Goal: Task Accomplishment & Management: Use online tool/utility

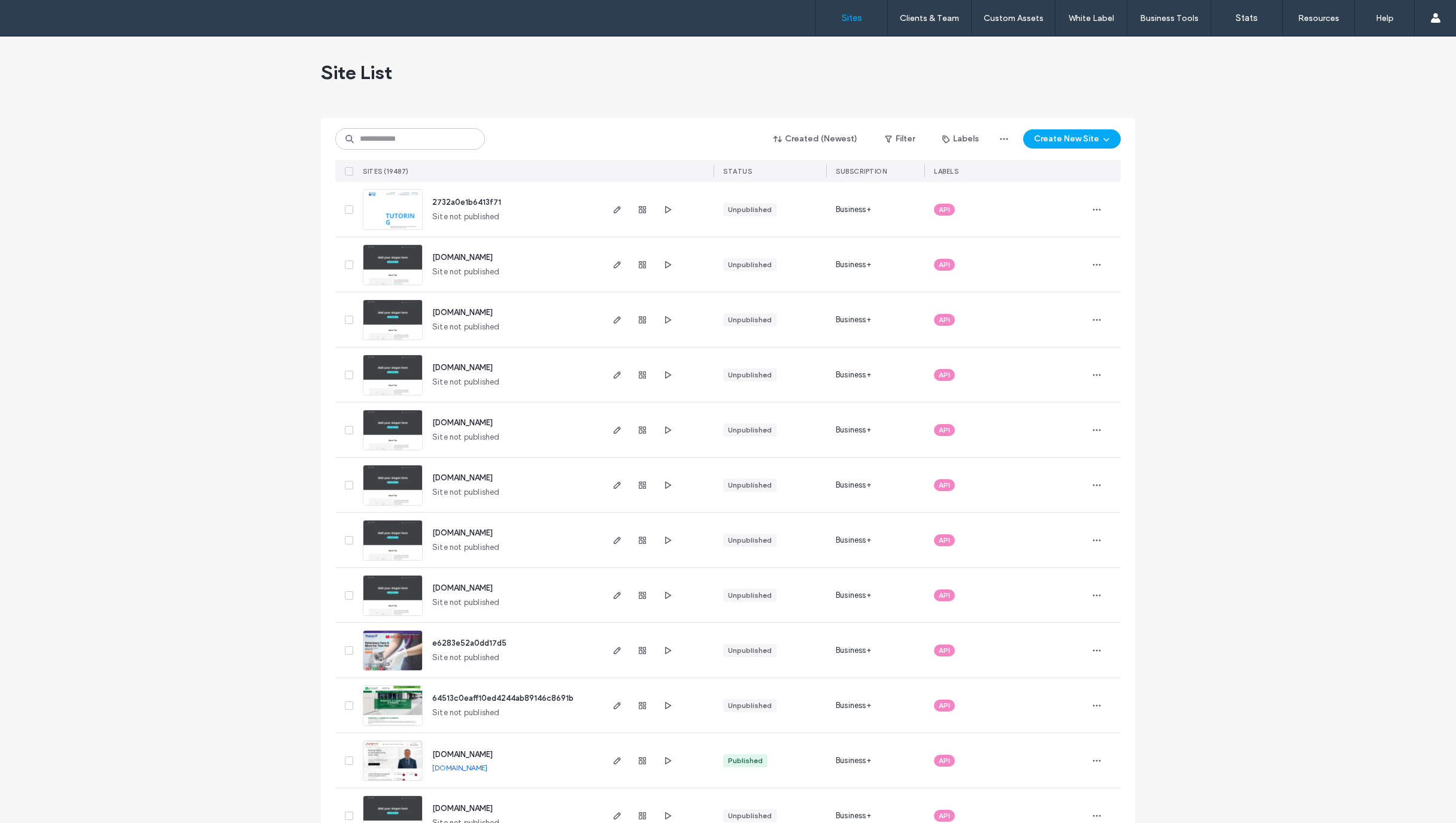
click at [385, 130] on input at bounding box center [410, 139] width 150 height 21
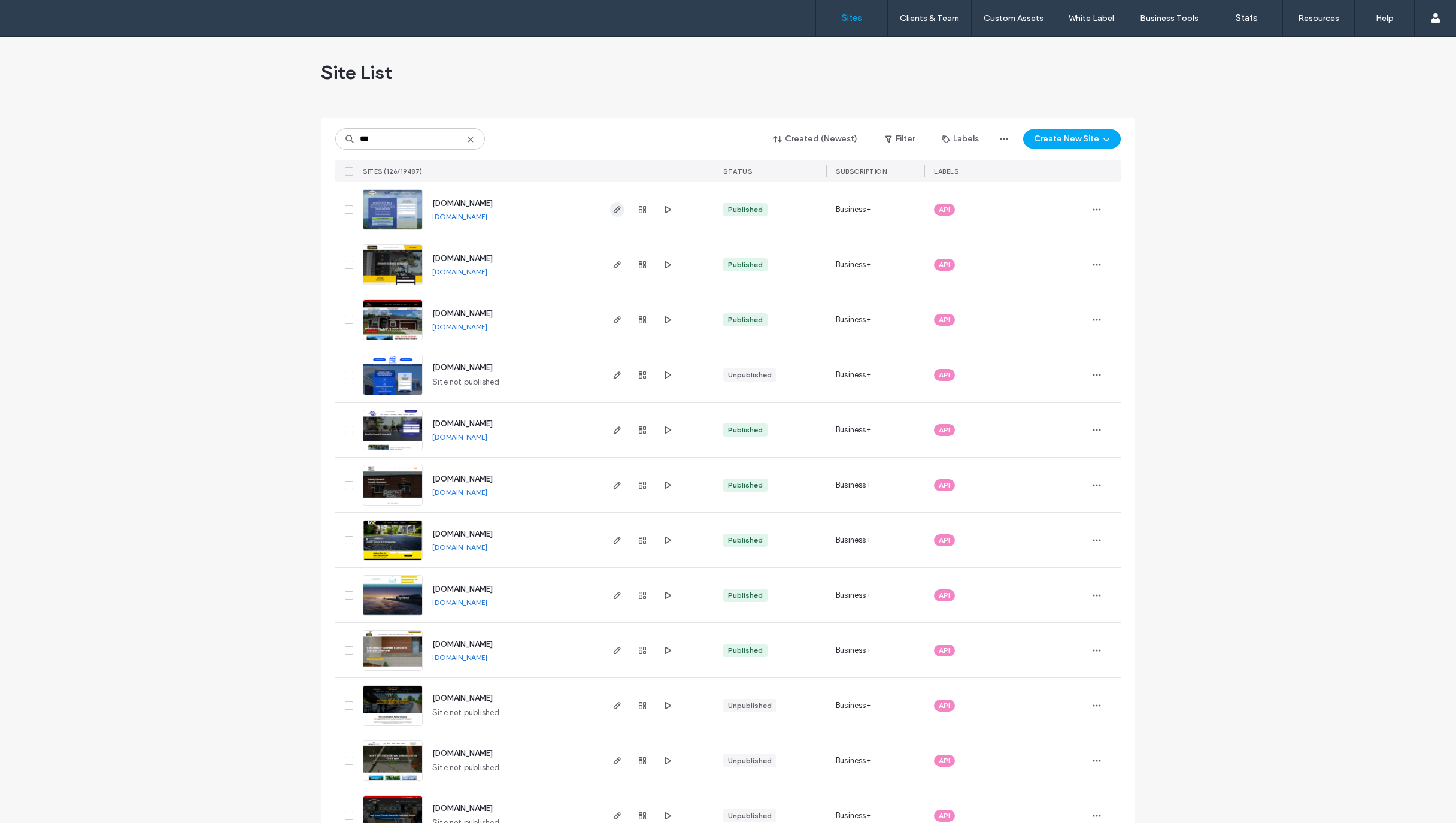
type input "***"
click at [614, 210] on use "button" at bounding box center [617, 209] width 7 height 7
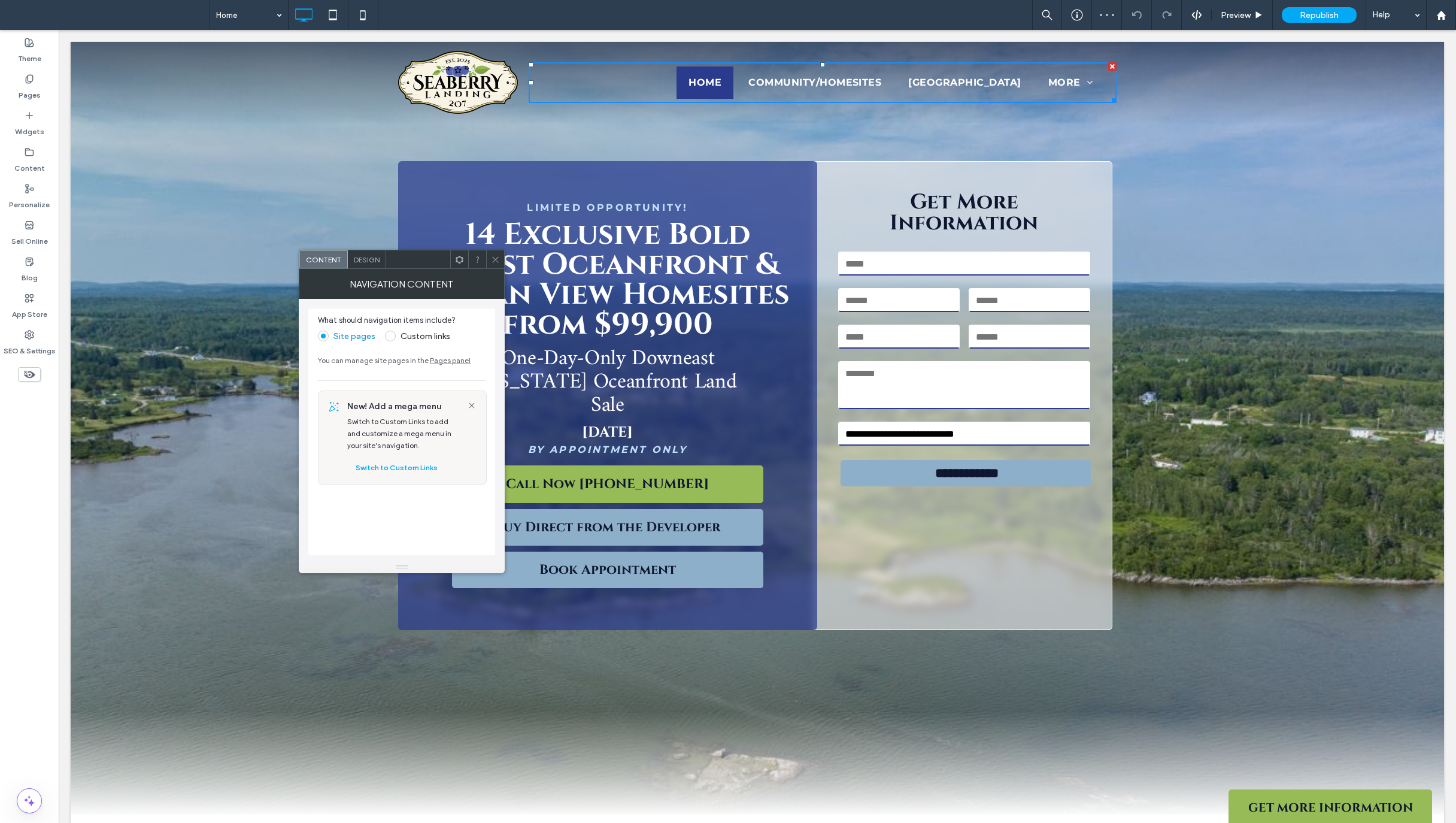
click at [1150, 578] on div "**********" at bounding box center [757, 413] width 1373 height 505
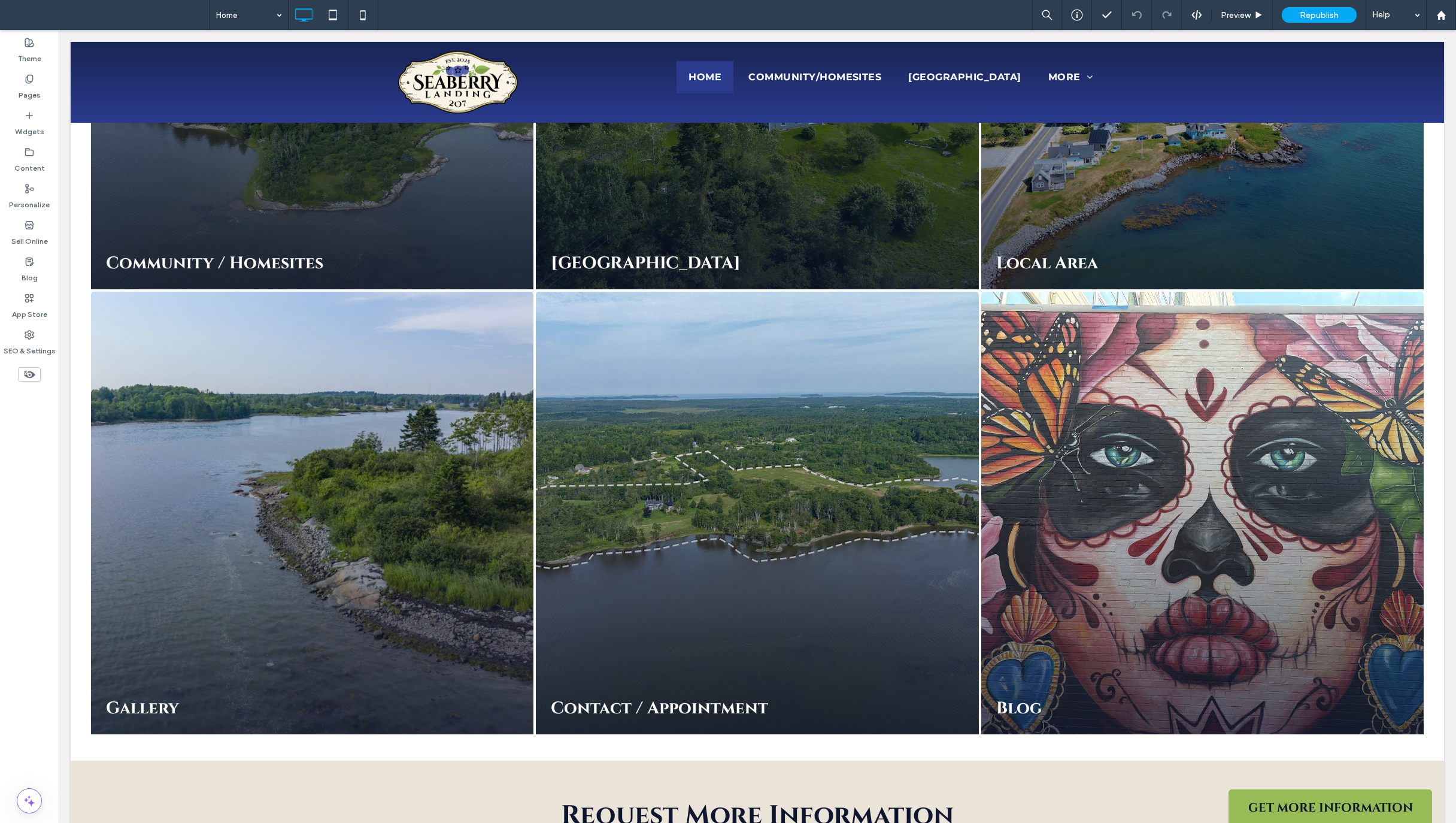
scroll to position [2461, 0]
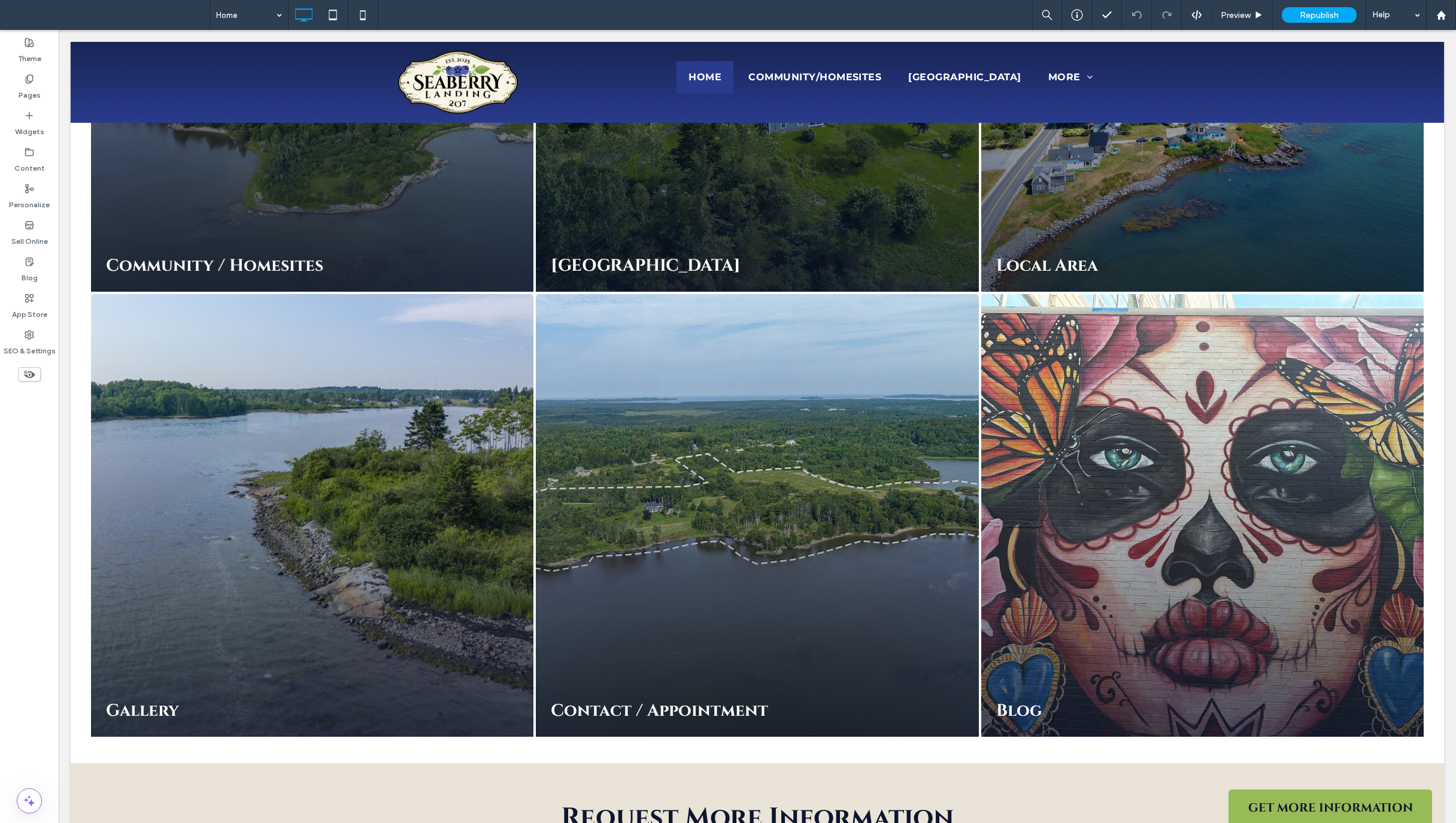
click at [376, 455] on link at bounding box center [312, 515] width 469 height 469
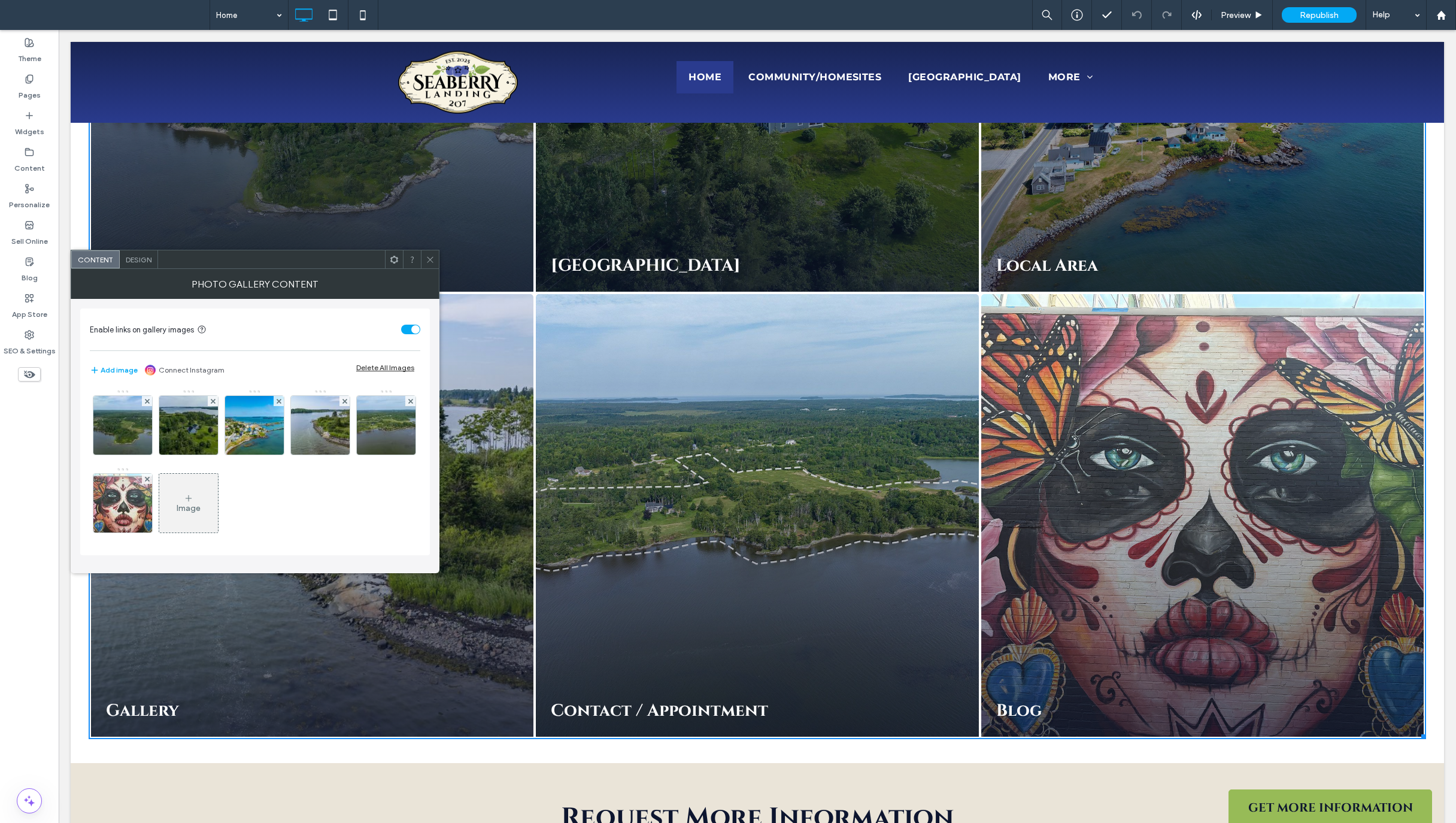
click at [356, 609] on link at bounding box center [312, 515] width 469 height 469
click at [435, 260] on div at bounding box center [430, 259] width 18 height 18
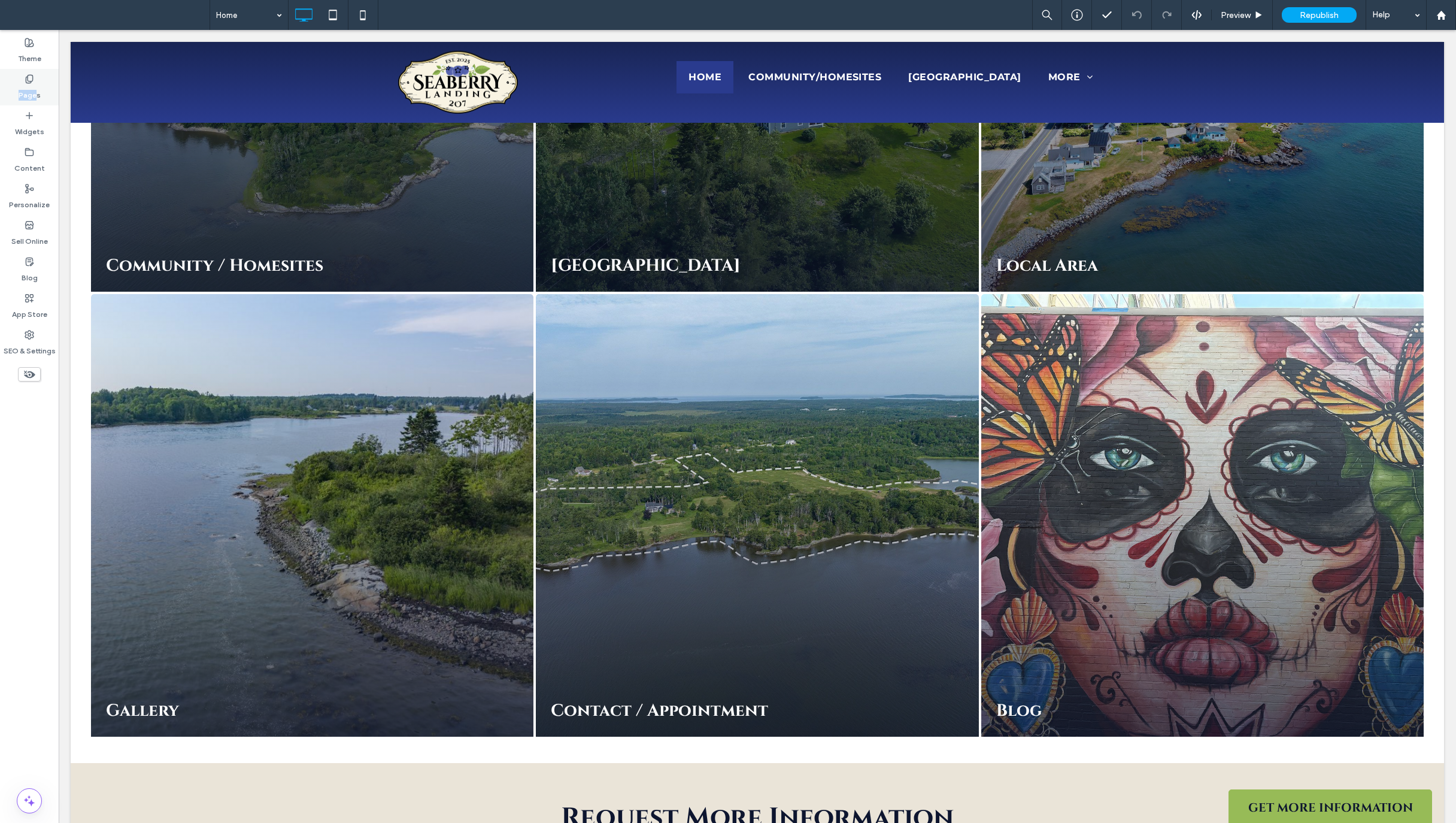
click at [37, 90] on label "Pages" at bounding box center [29, 92] width 22 height 17
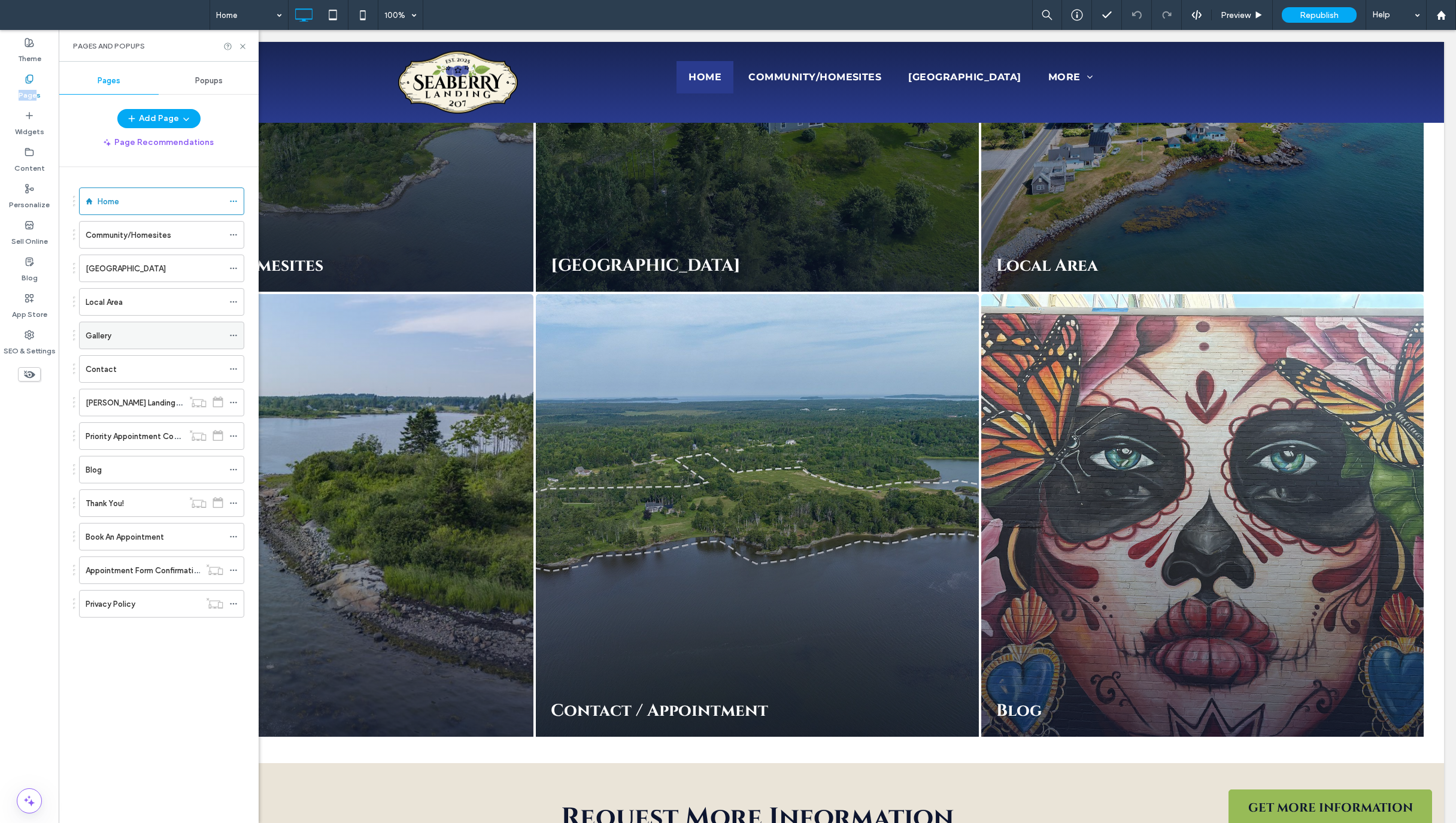
click at [146, 335] on div "Gallery" at bounding box center [154, 336] width 138 height 13
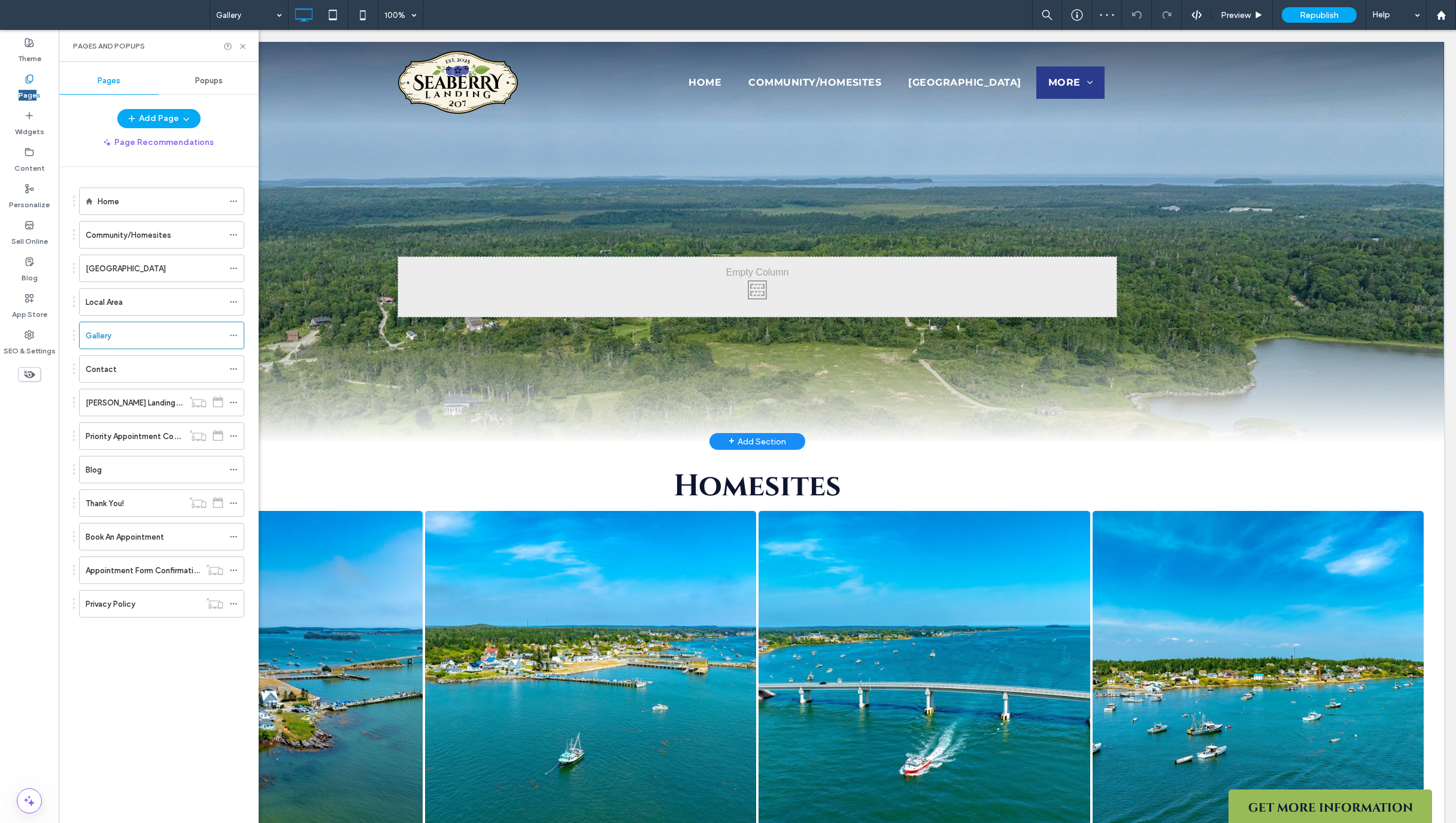
click at [362, 380] on div "Click To Paste Click To Paste" at bounding box center [757, 332] width 1373 height 222
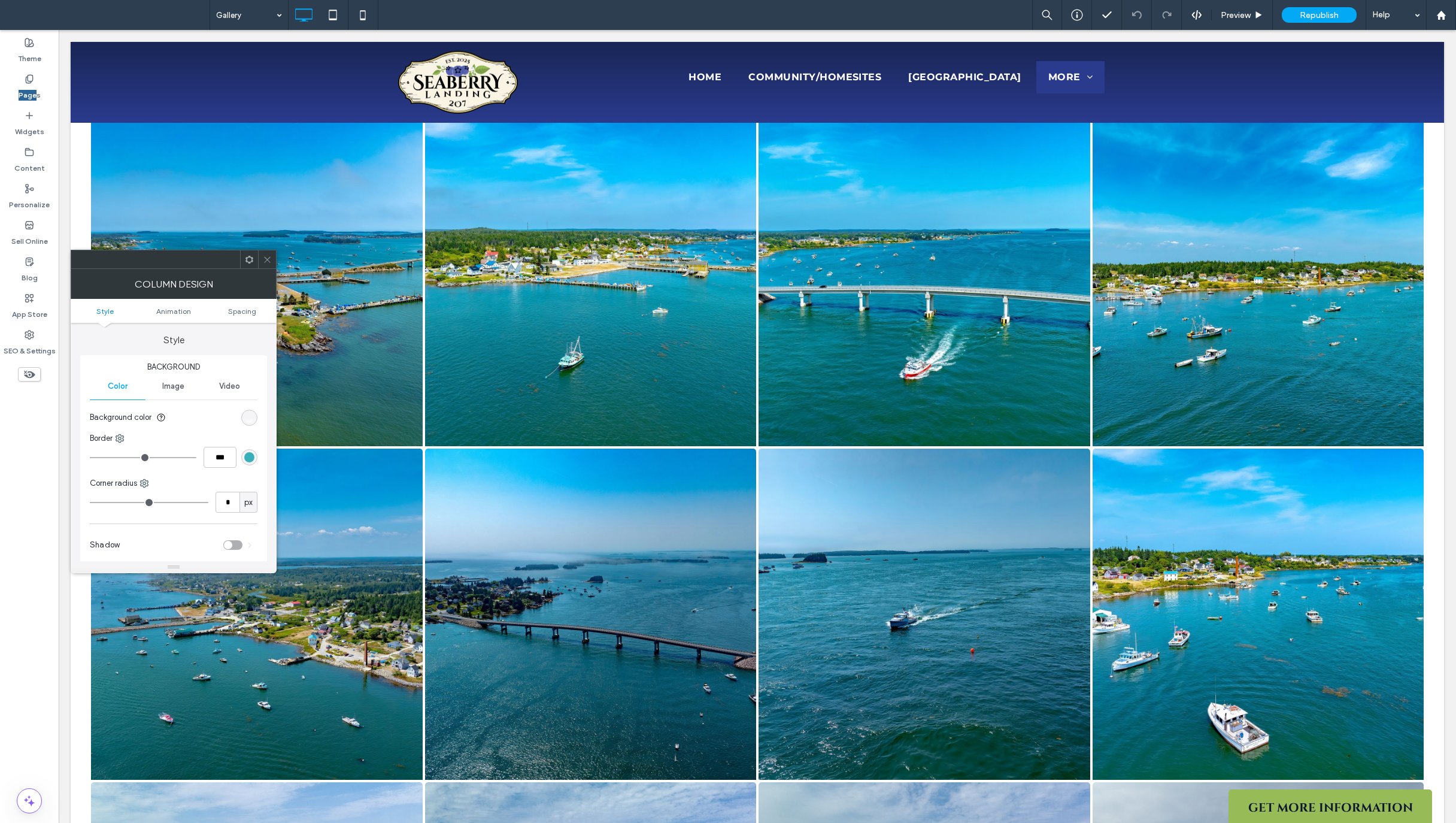
scroll to position [260, 0]
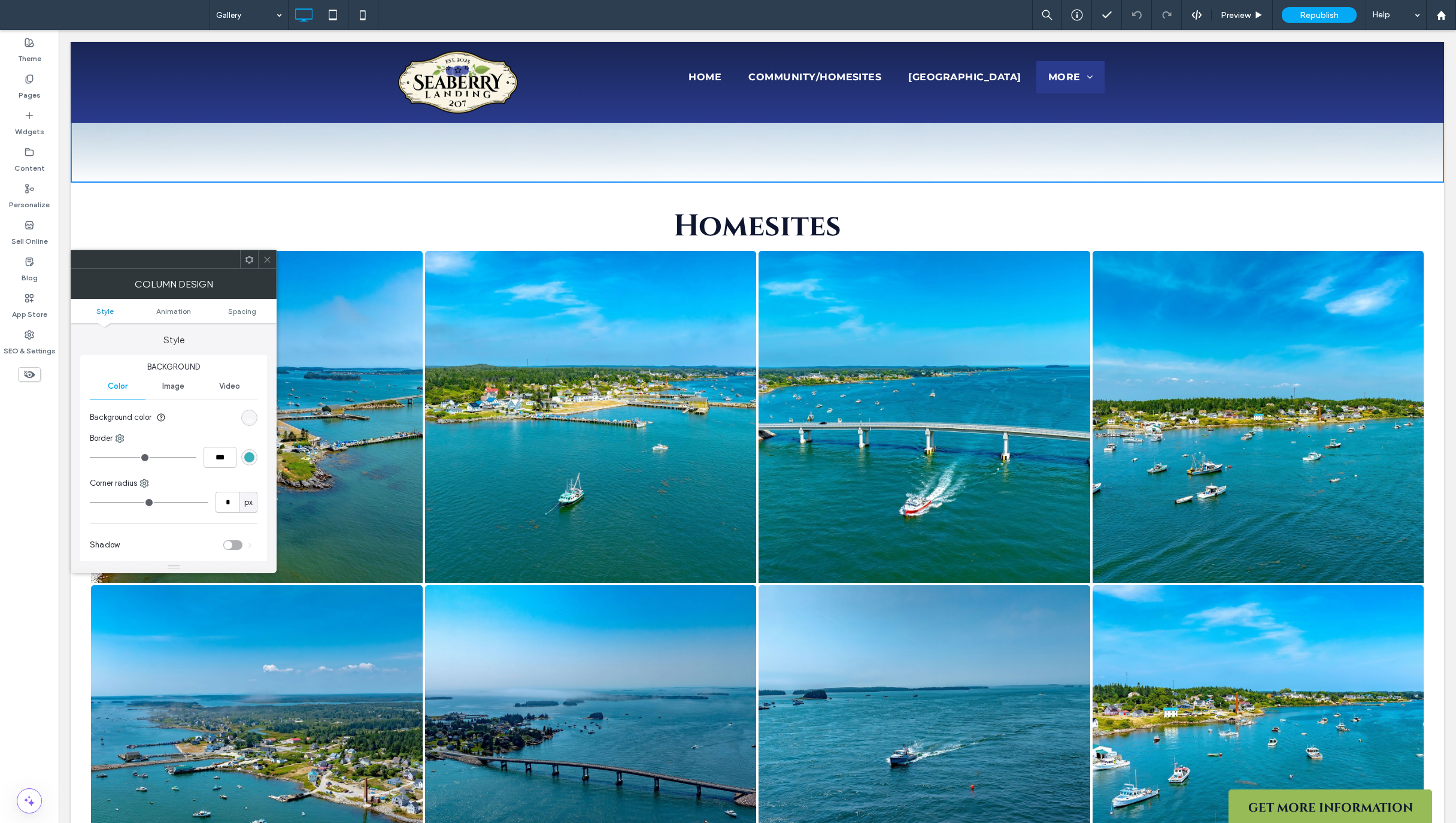
click at [270, 260] on icon at bounding box center [267, 260] width 9 height 9
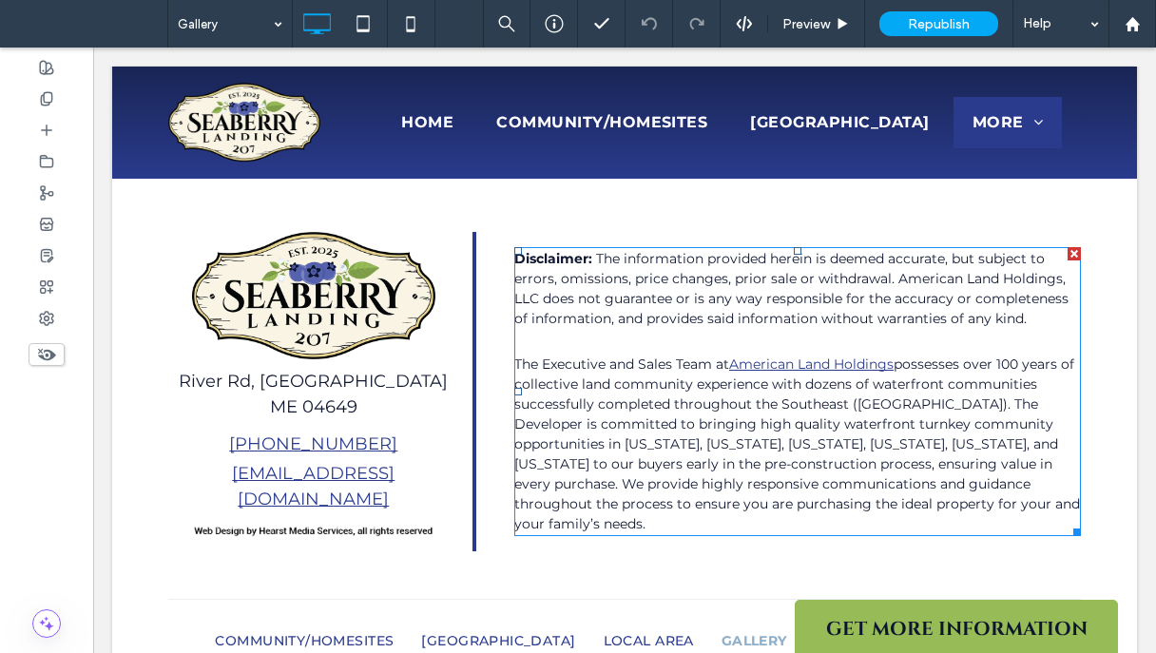
scroll to position [4560, 0]
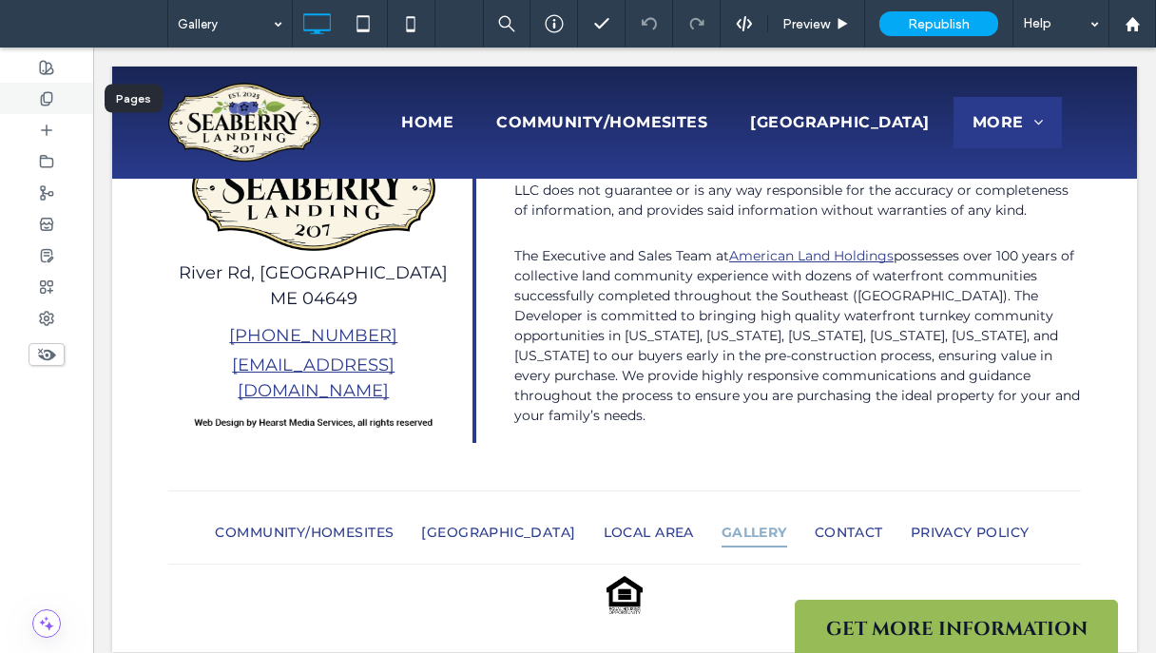
click at [48, 98] on icon at bounding box center [46, 98] width 15 height 15
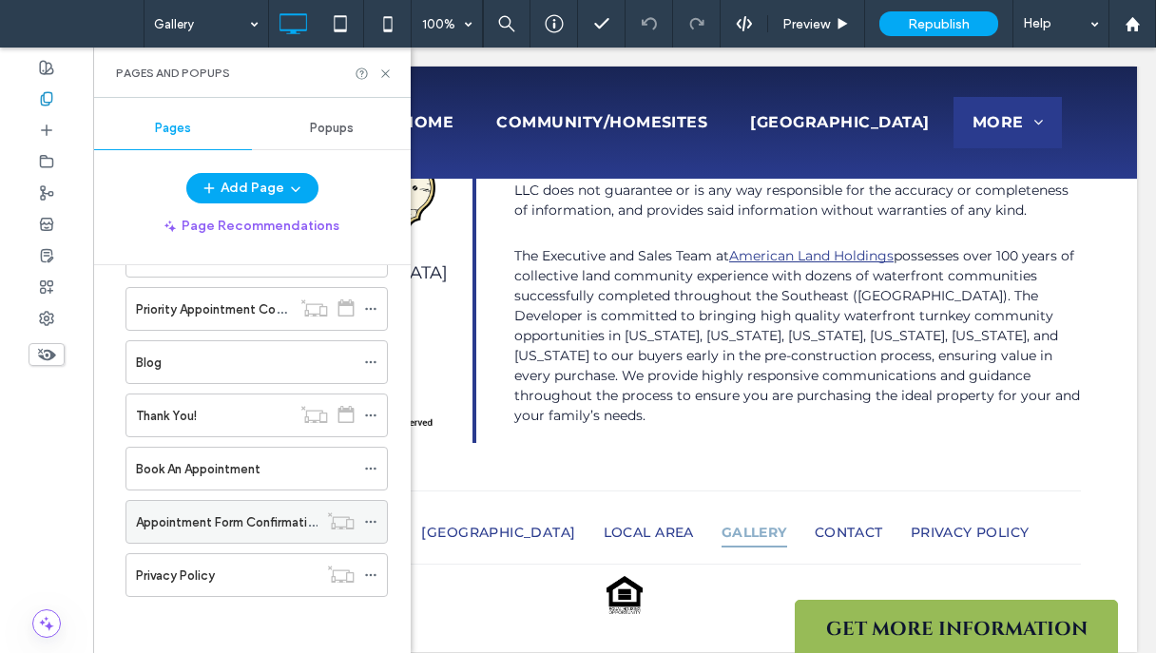
scroll to position [384, 0]
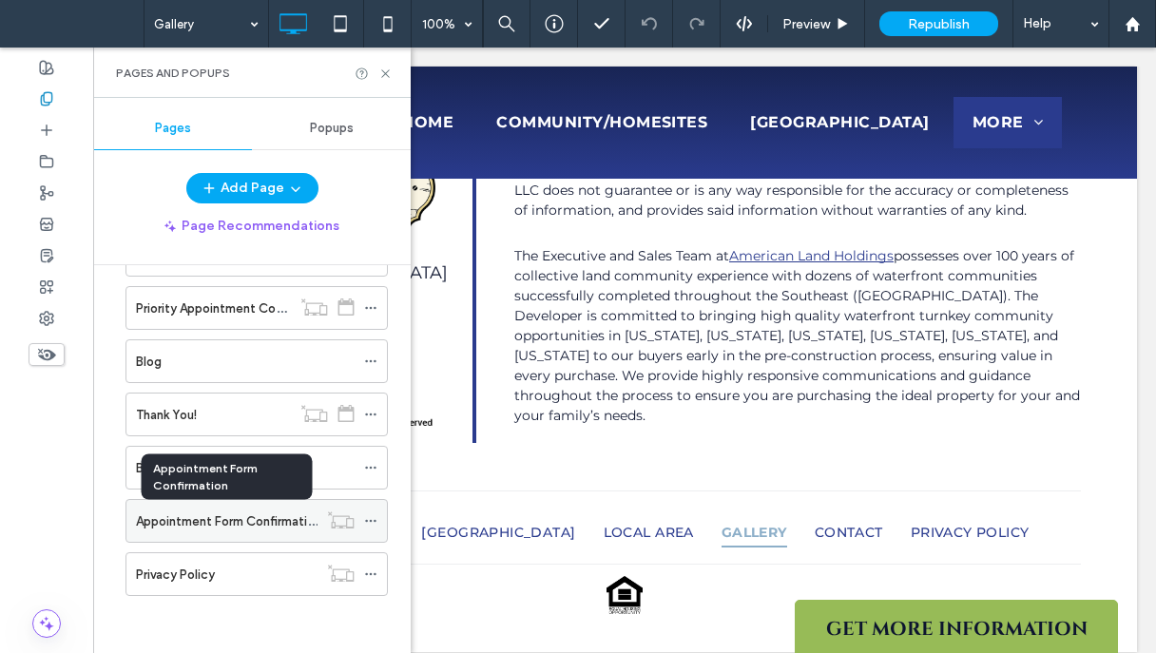
click at [205, 516] on label "Appointment Form Confirmation" at bounding box center [228, 521] width 185 height 33
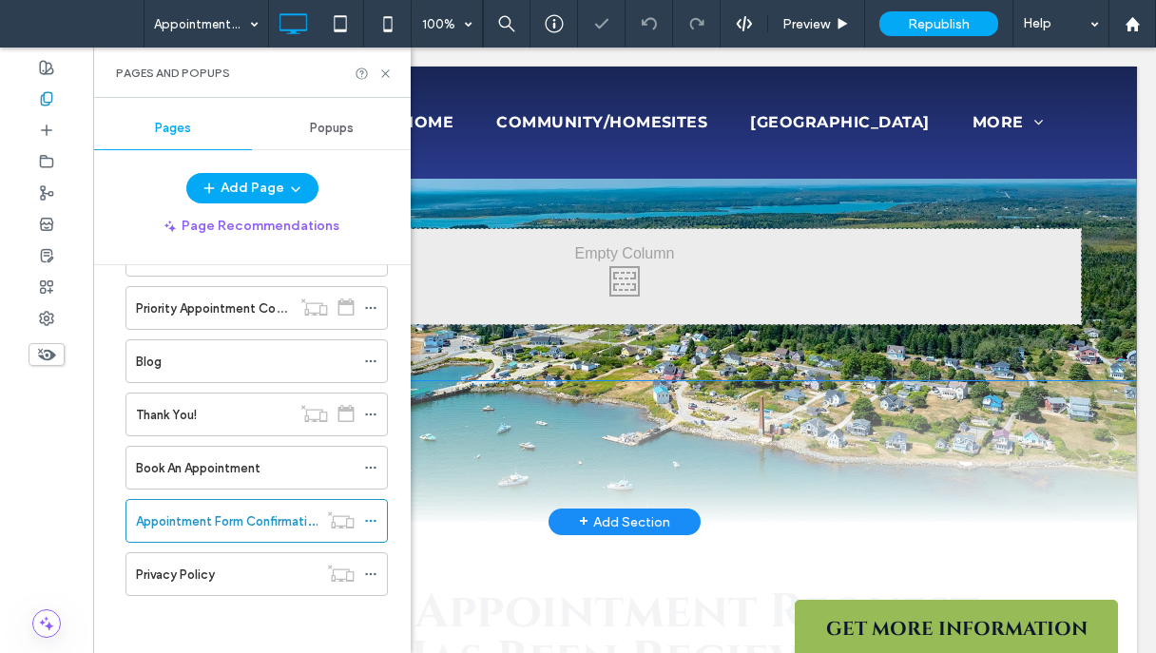
scroll to position [345, 0]
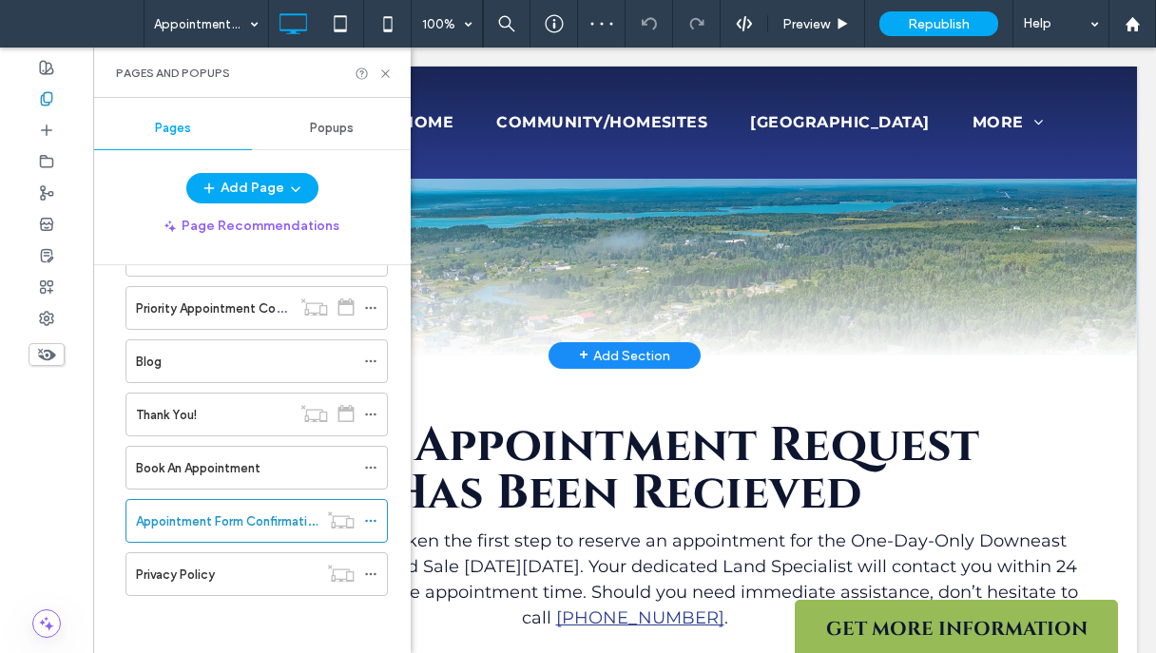
click at [1103, 270] on div "Click To Paste Click To Paste" at bounding box center [624, 182] width 1025 height 352
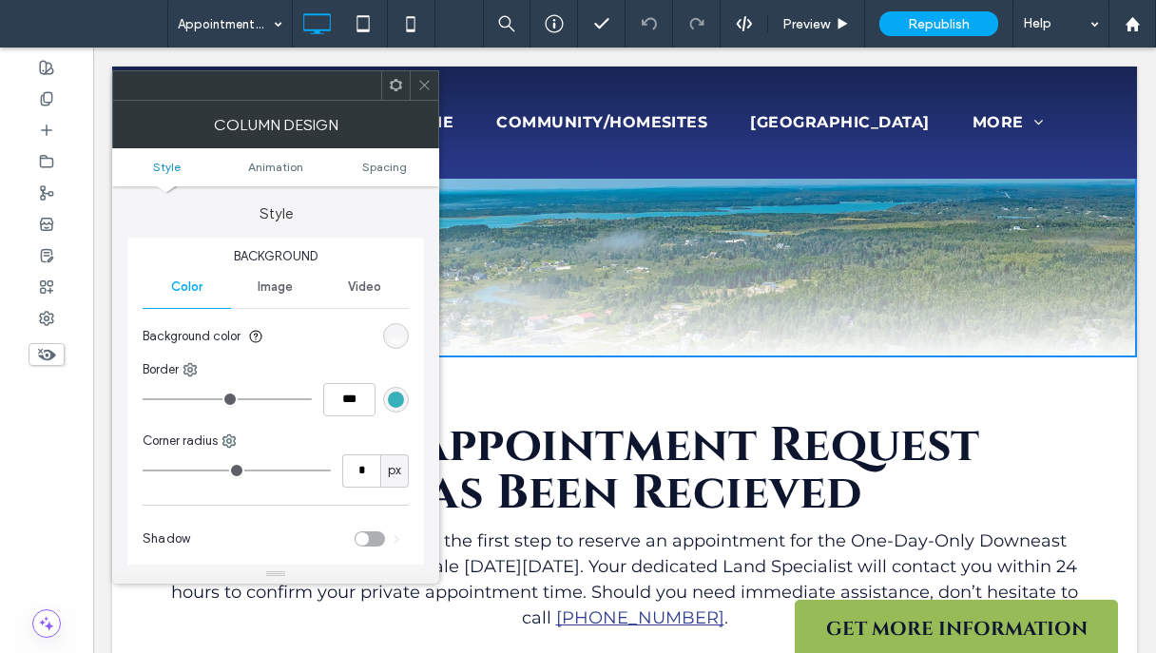
click at [424, 88] on icon at bounding box center [424, 85] width 14 height 14
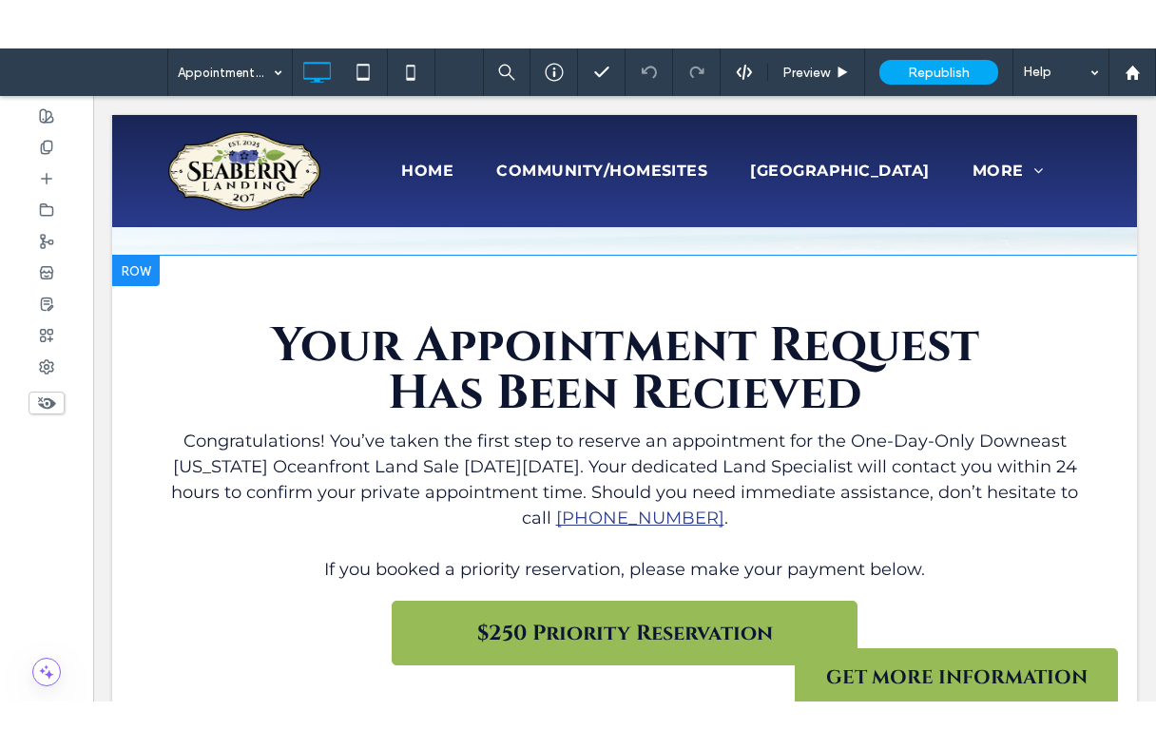
scroll to position [480, 0]
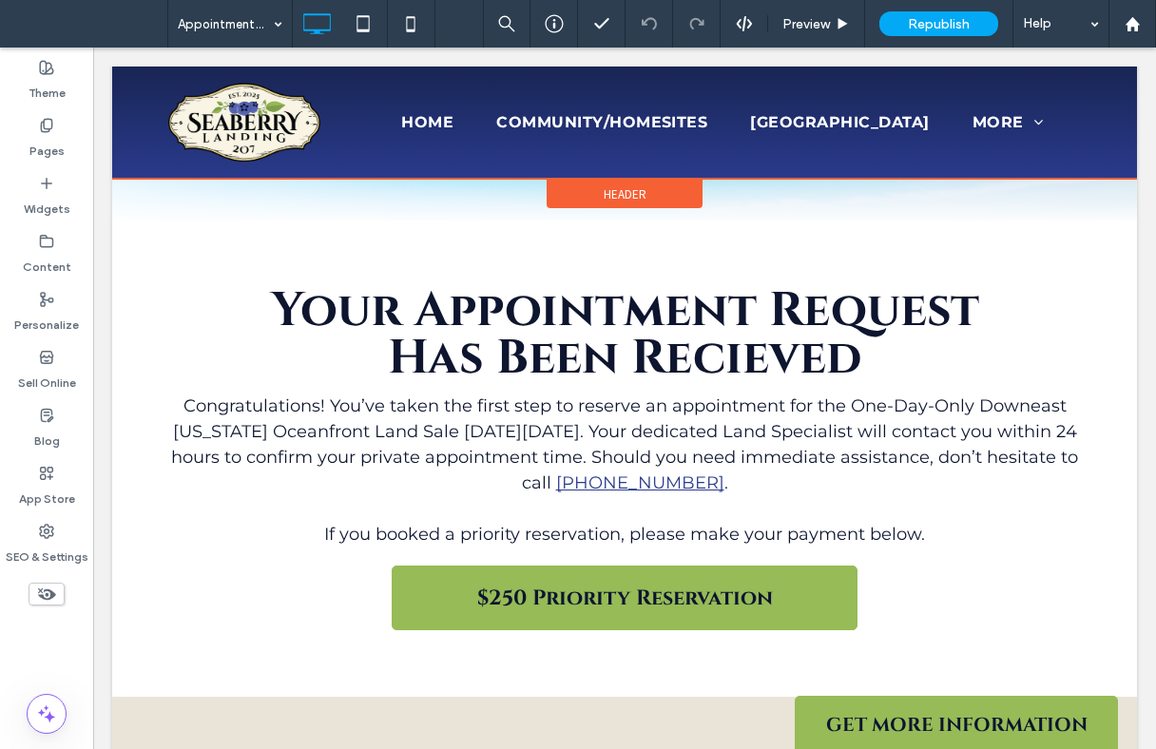
click at [993, 179] on div at bounding box center [624, 123] width 1025 height 112
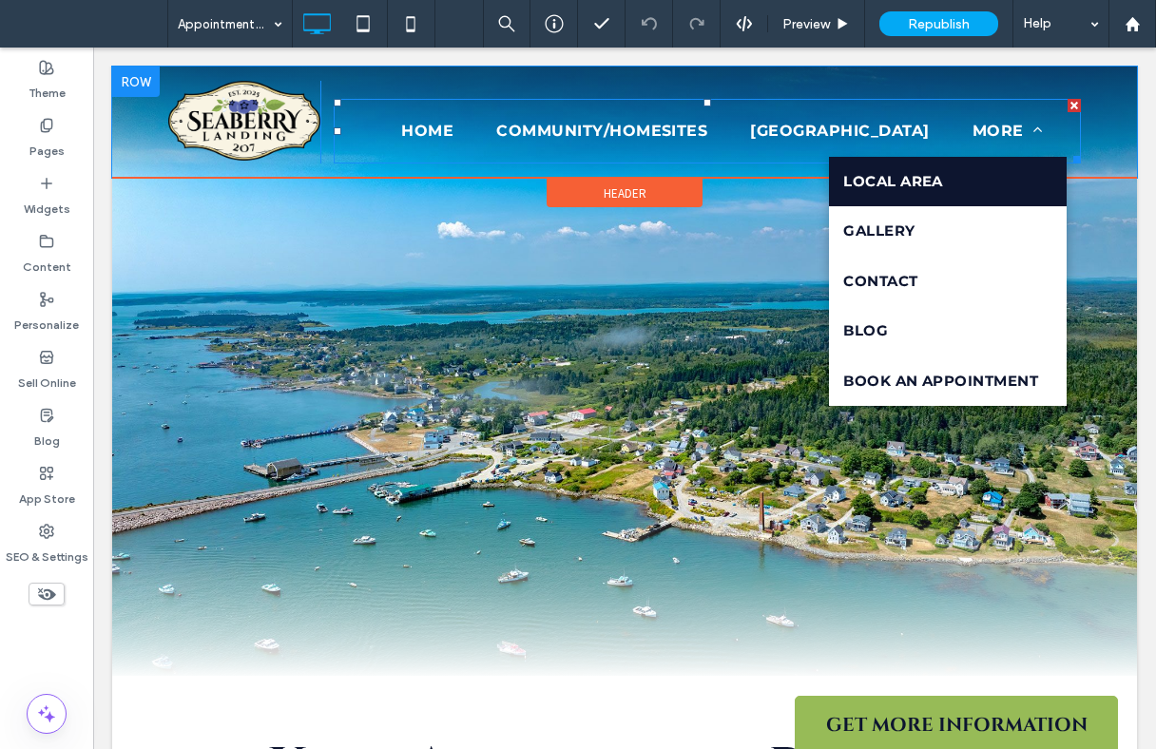
scroll to position [0, 0]
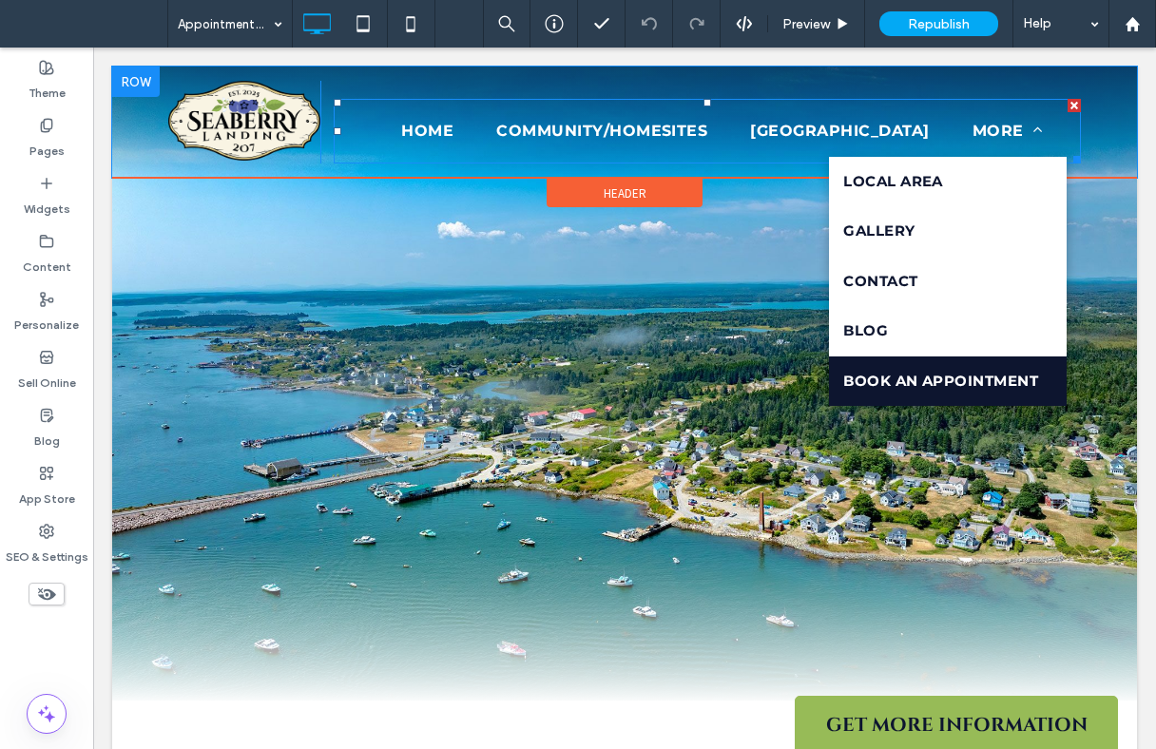
click at [963, 393] on span "Book An Appointment" at bounding box center [940, 382] width 195 height 22
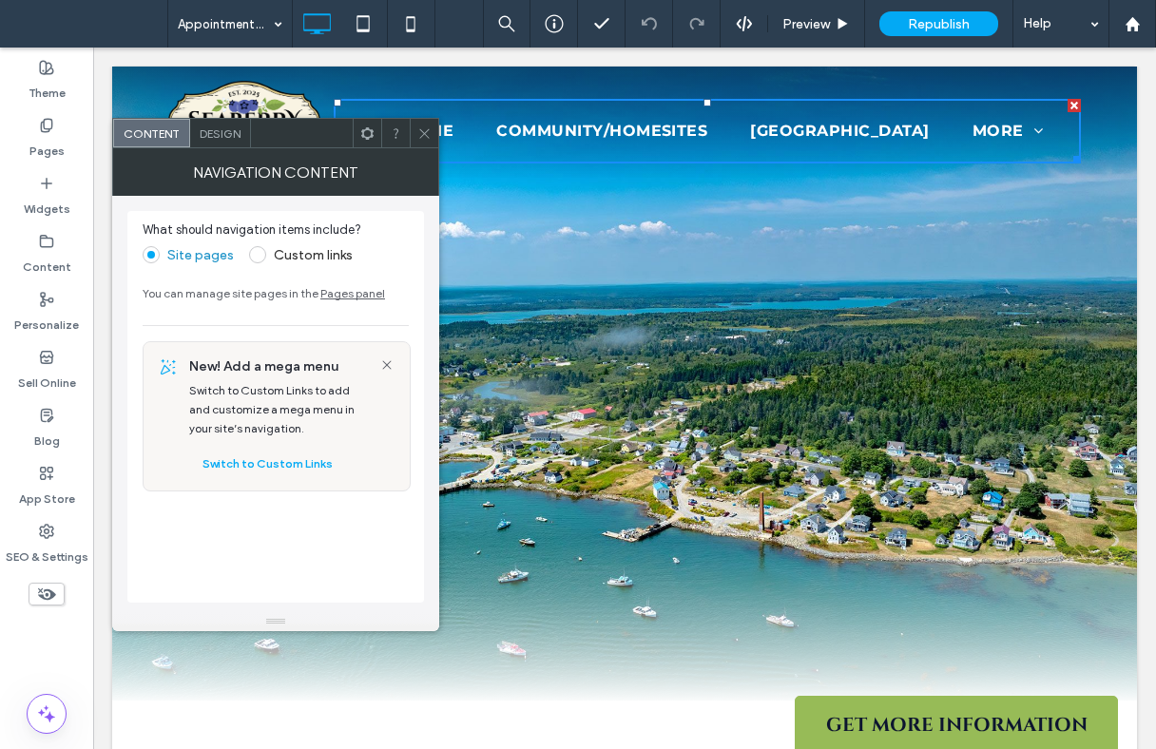
click at [421, 136] on icon at bounding box center [424, 133] width 14 height 14
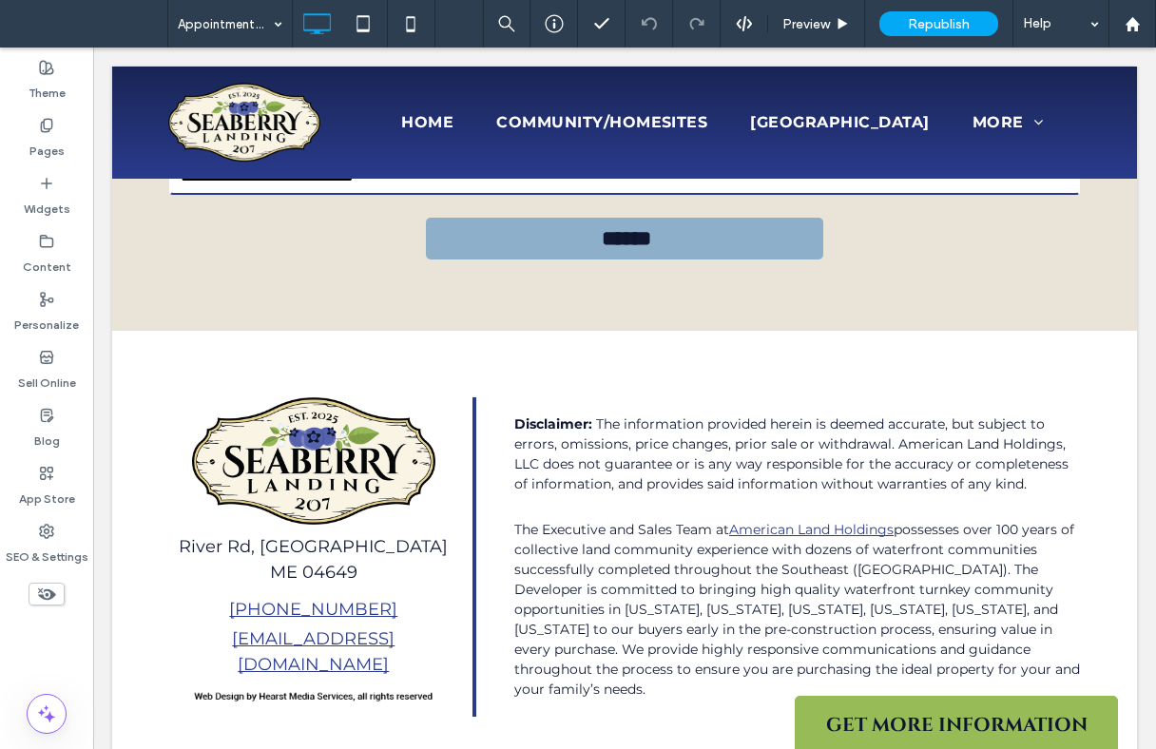
scroll to position [1743, 0]
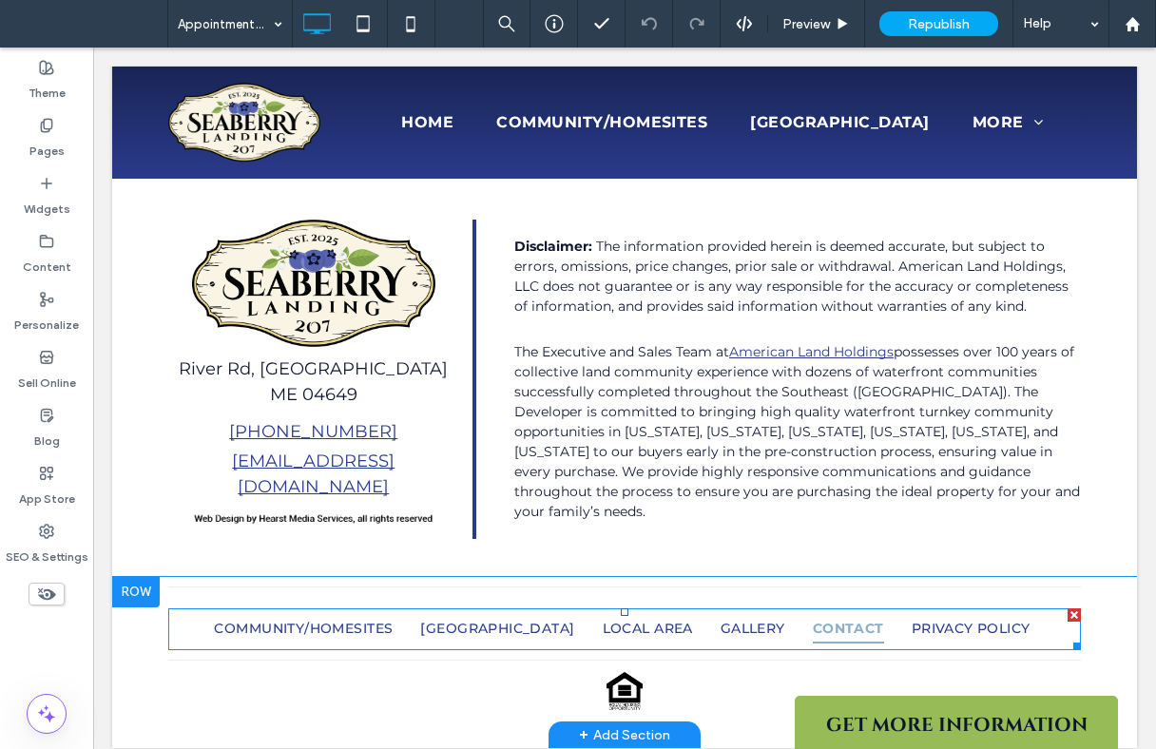
click at [884, 614] on span "Contact" at bounding box center [848, 628] width 71 height 29
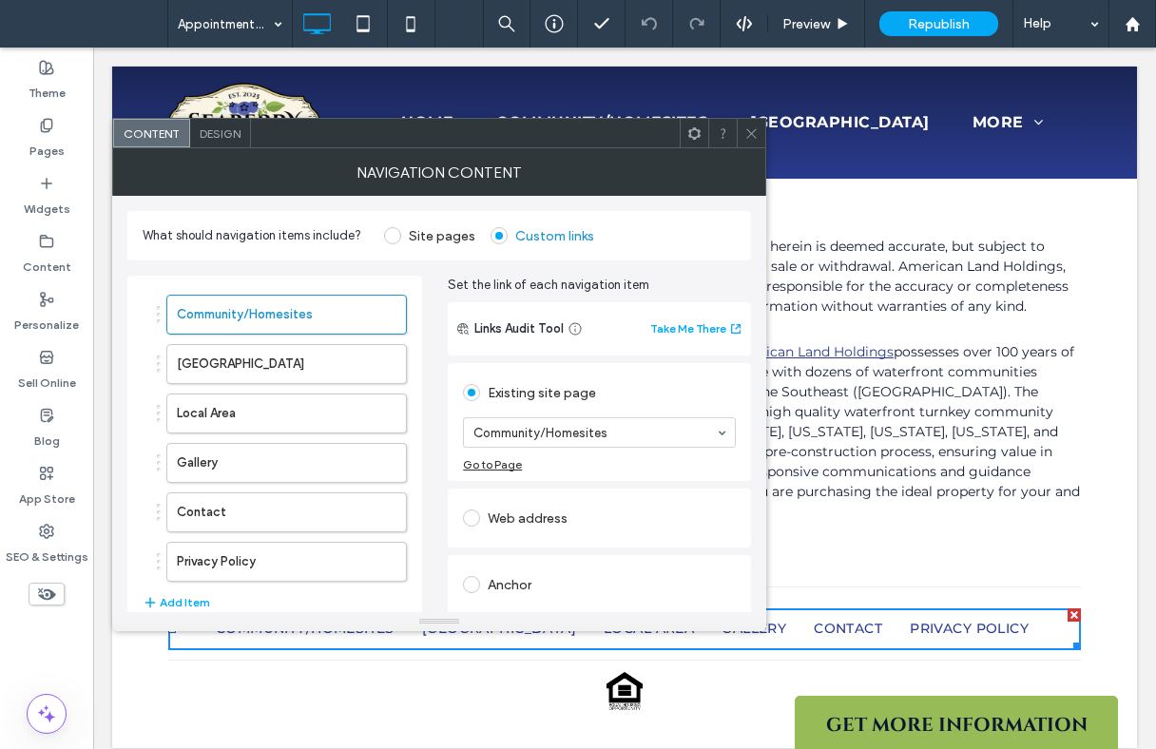
click at [492, 464] on div "Go to Page" at bounding box center [492, 464] width 59 height 14
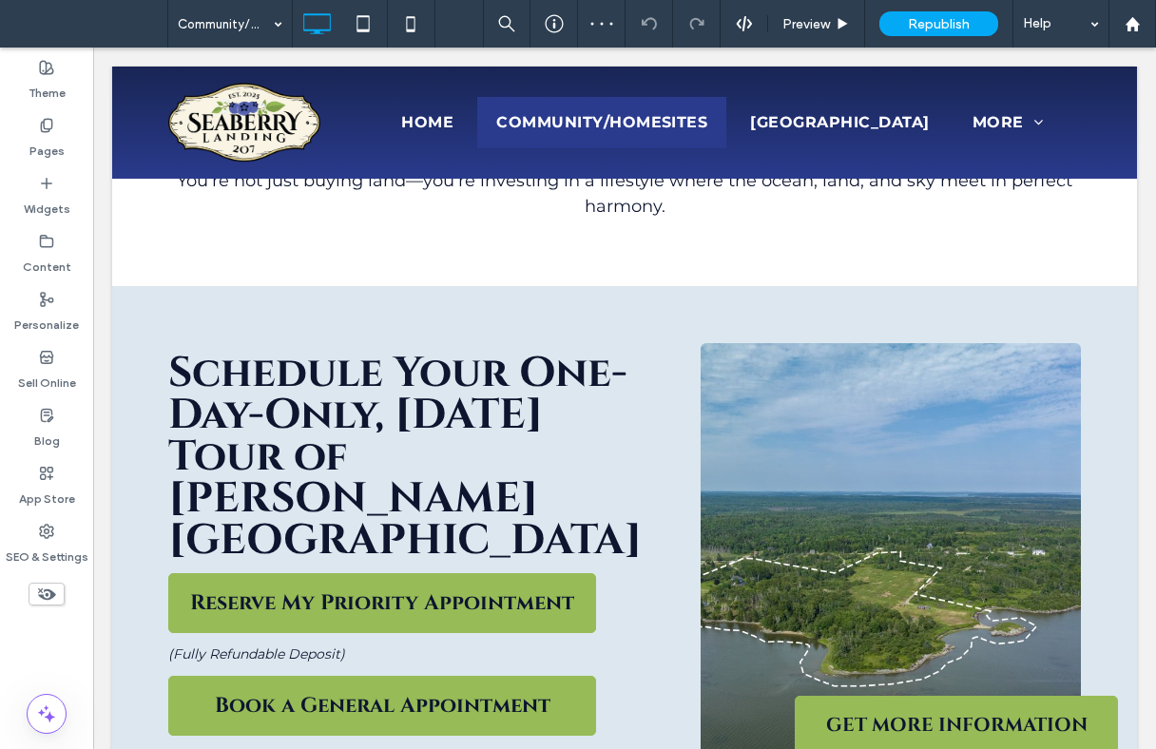
scroll to position [1397, 0]
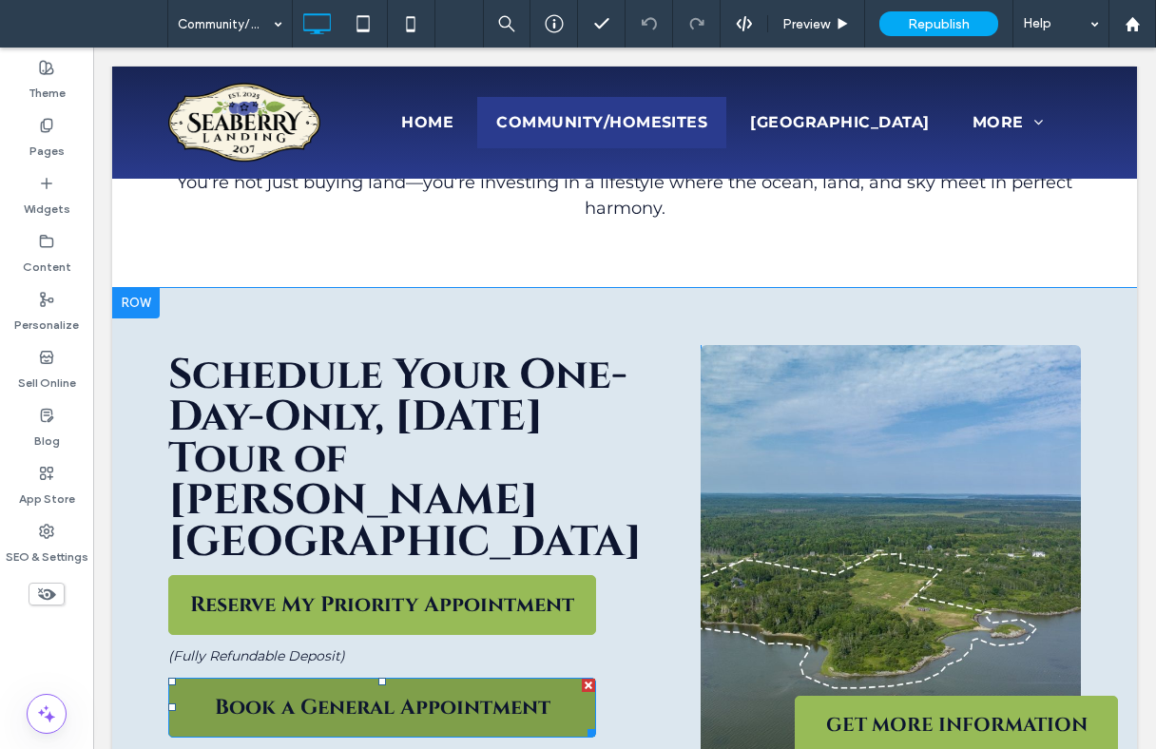
click at [430, 694] on span "Book a General Appointment" at bounding box center [382, 708] width 335 height 28
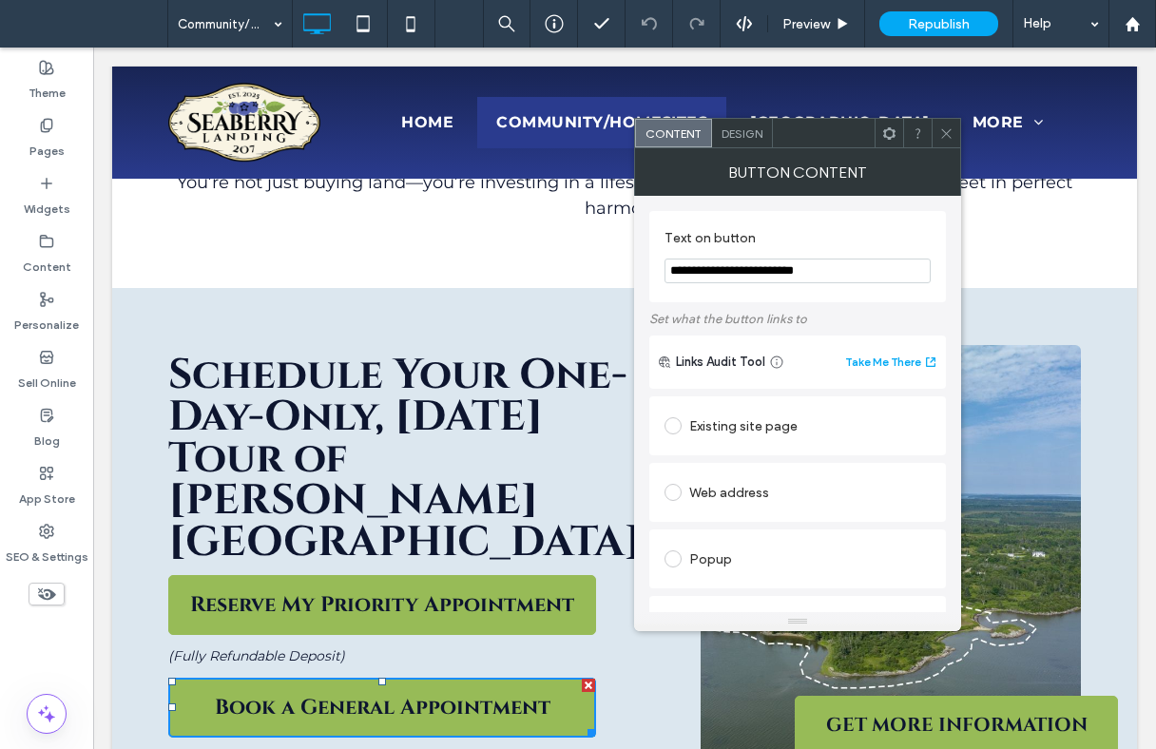
click at [553, 354] on strong "Schedule Your One-Day-Only, Saturday, October 25th Tour of Seaberry Landing" at bounding box center [404, 458] width 473 height 223
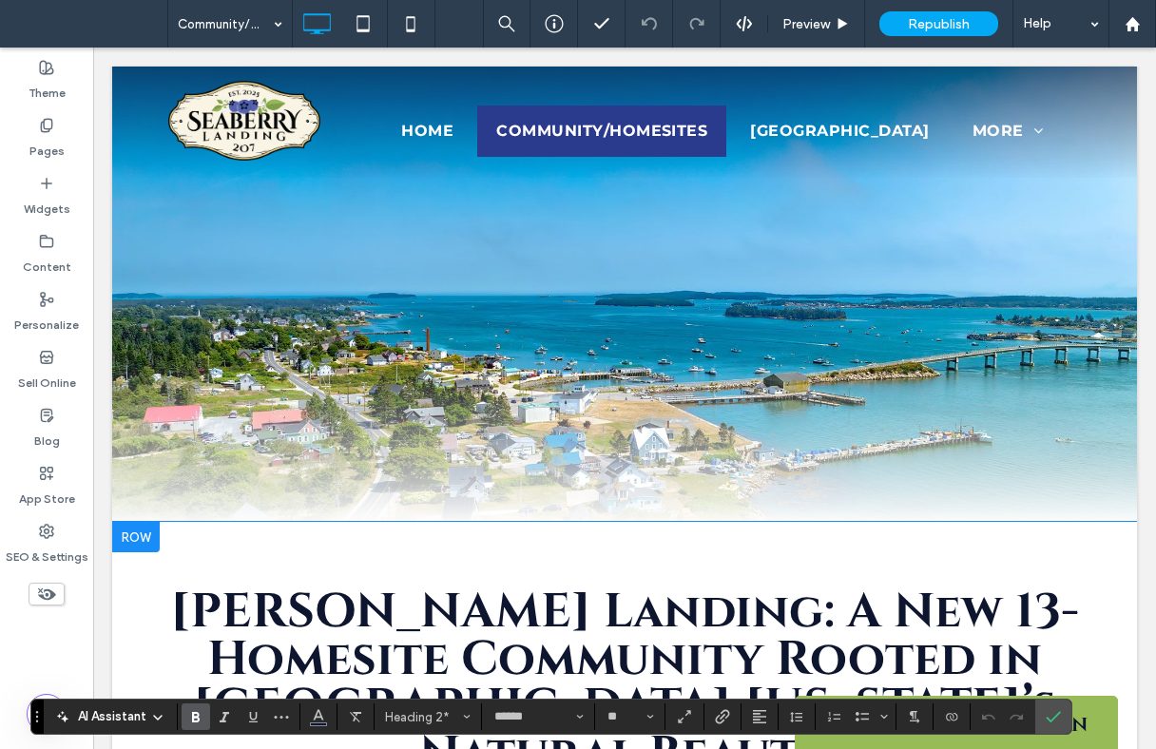
scroll to position [0, 0]
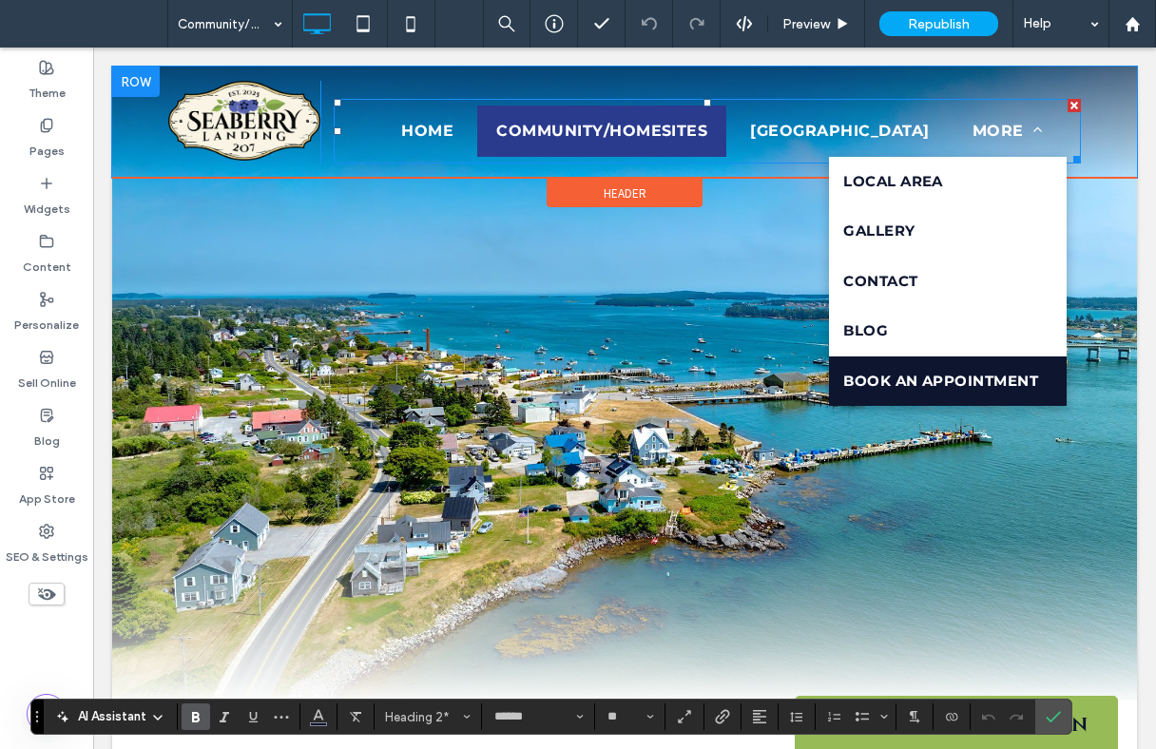
click at [934, 393] on span "Book An Appointment" at bounding box center [940, 382] width 195 height 22
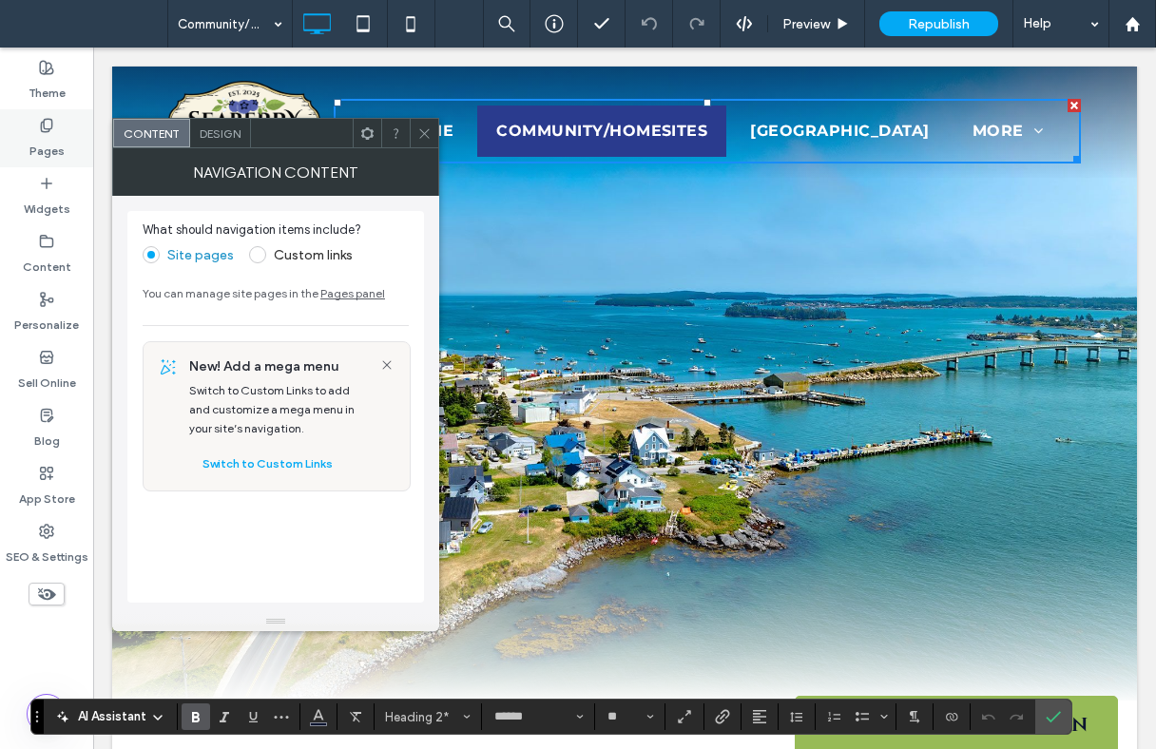
click at [52, 139] on label "Pages" at bounding box center [46, 146] width 35 height 27
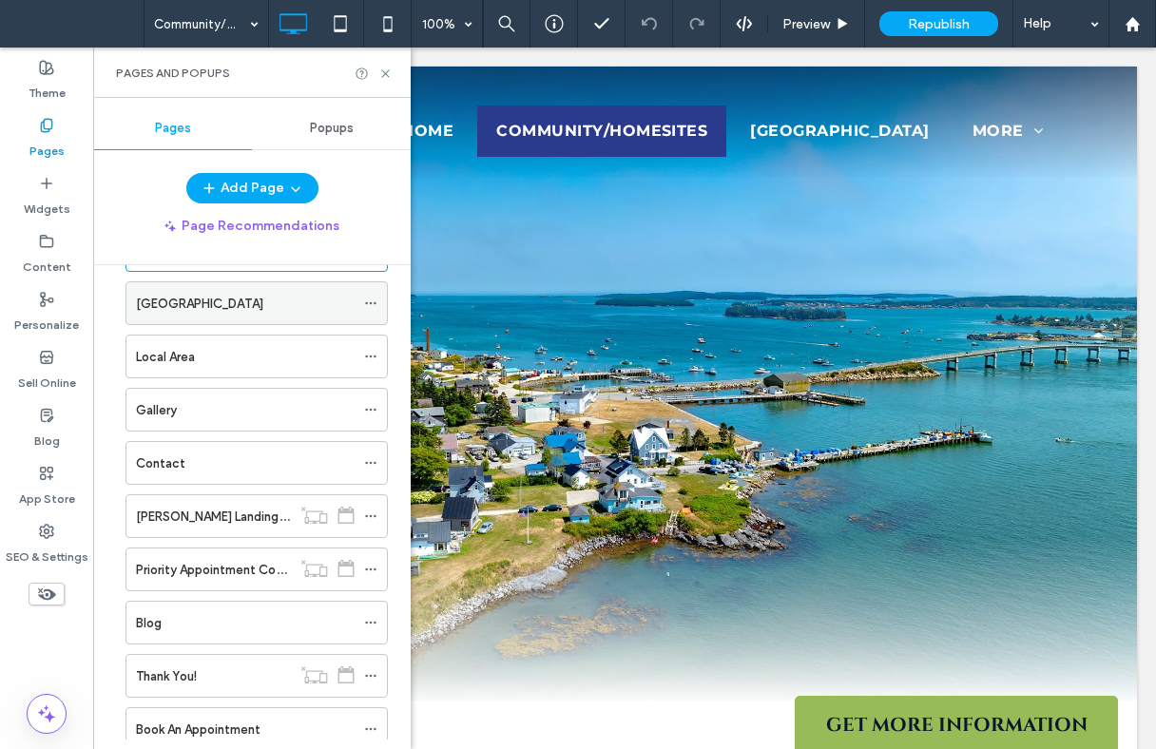
scroll to position [158, 0]
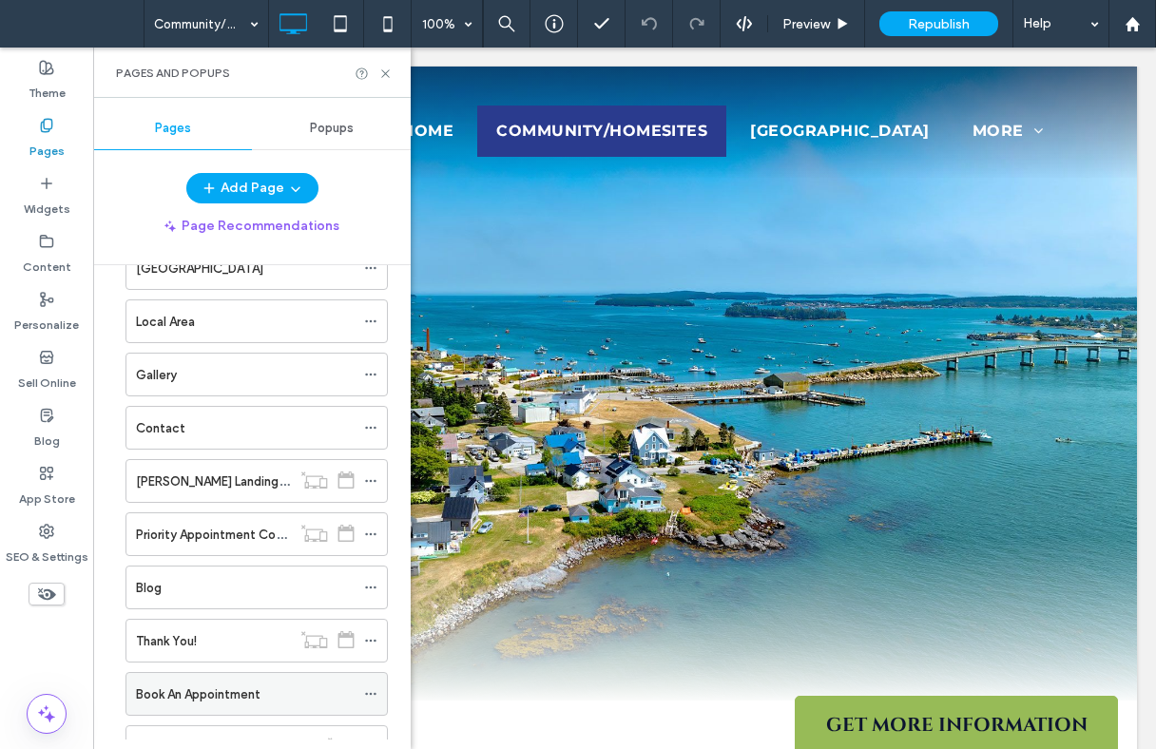
click at [205, 684] on label "Book An Appointment" at bounding box center [198, 694] width 124 height 33
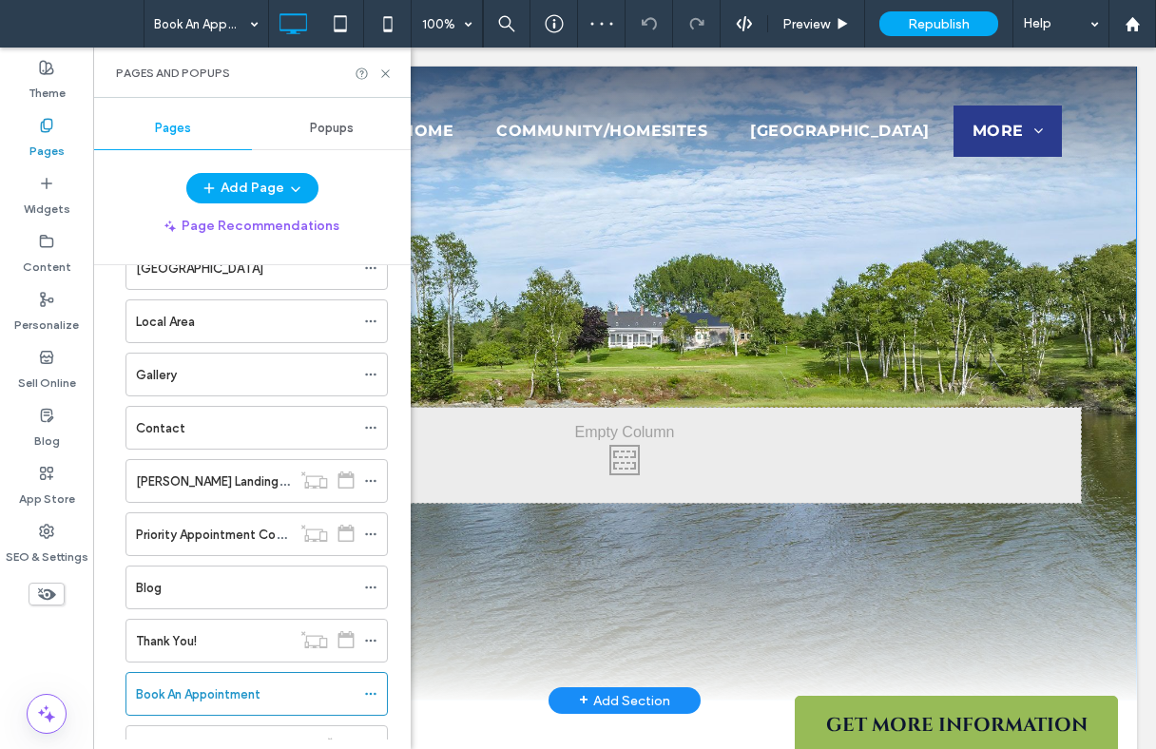
click at [1122, 247] on div "Click To Paste Click To Paste Row + Add Section" at bounding box center [624, 383] width 1025 height 635
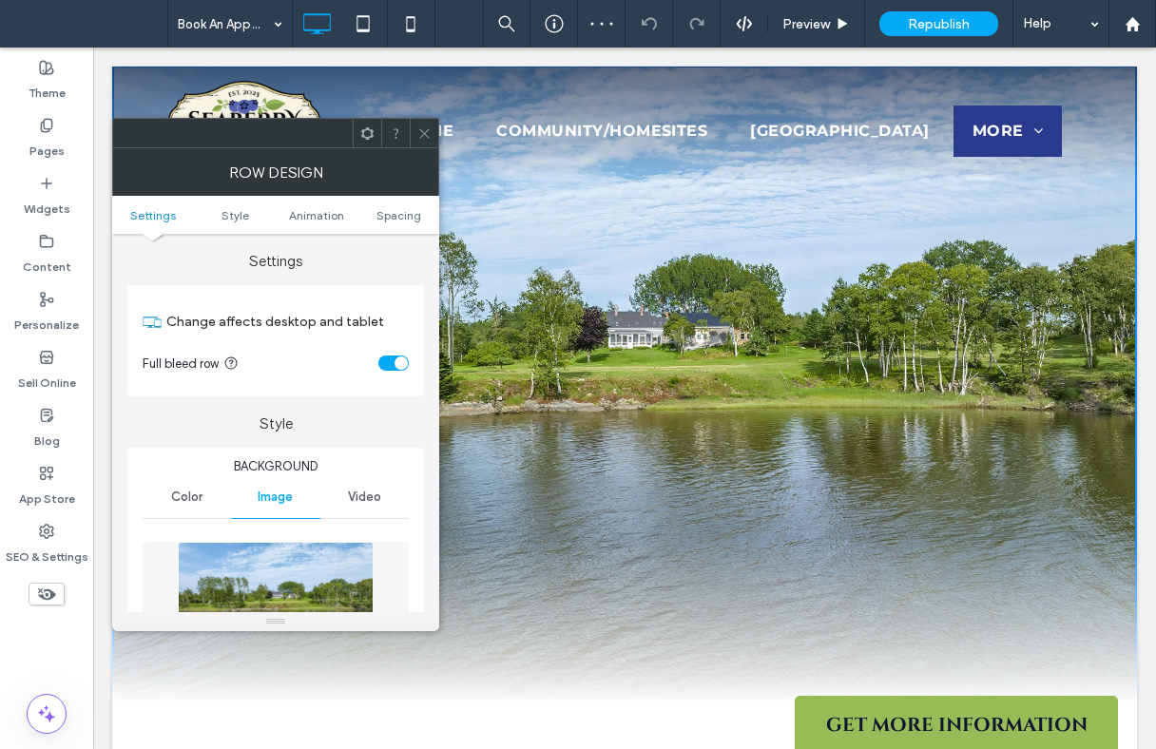
click at [426, 132] on use at bounding box center [424, 133] width 10 height 10
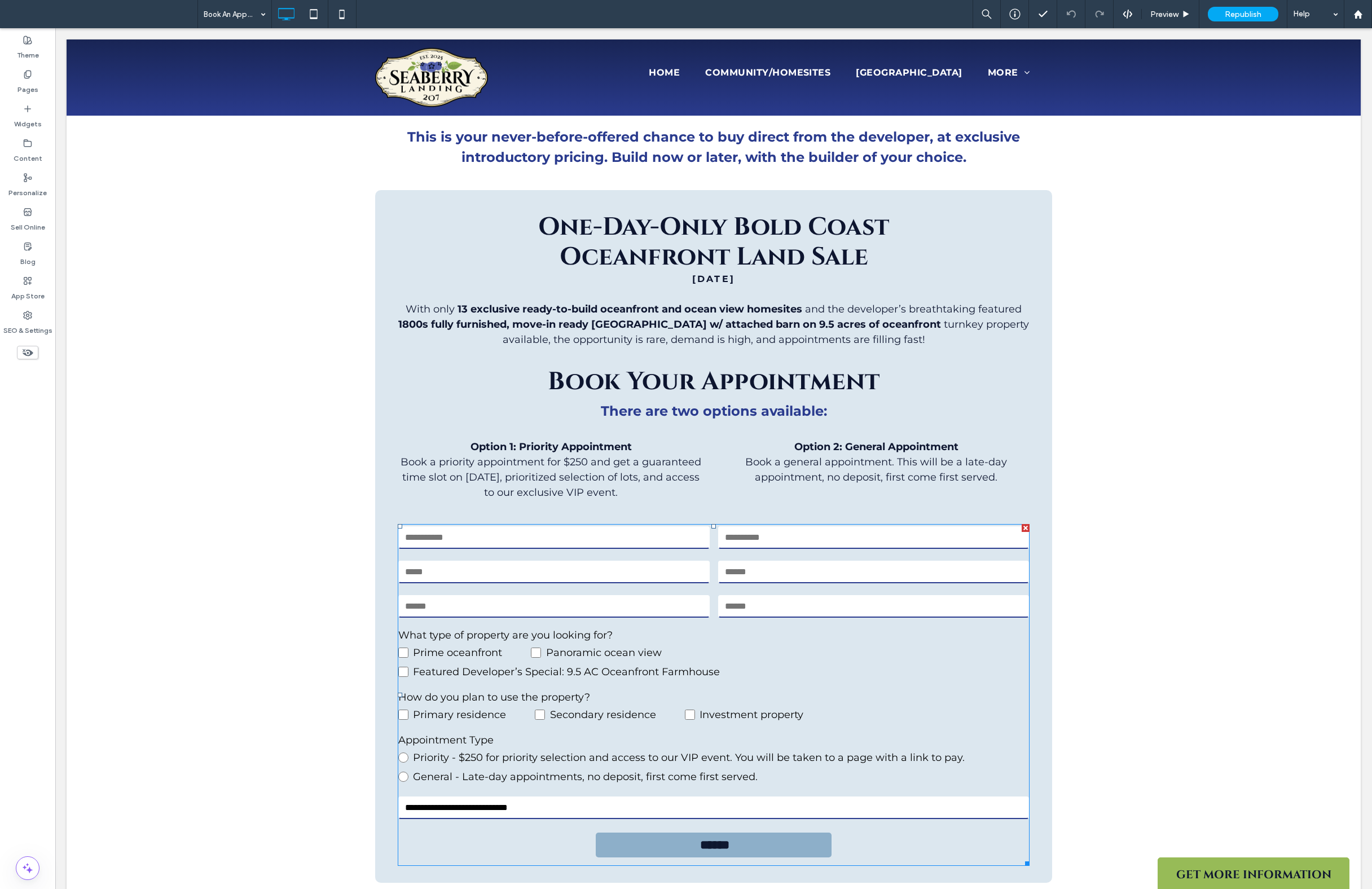
scroll to position [583, 0]
